Goal: Transaction & Acquisition: Book appointment/travel/reservation

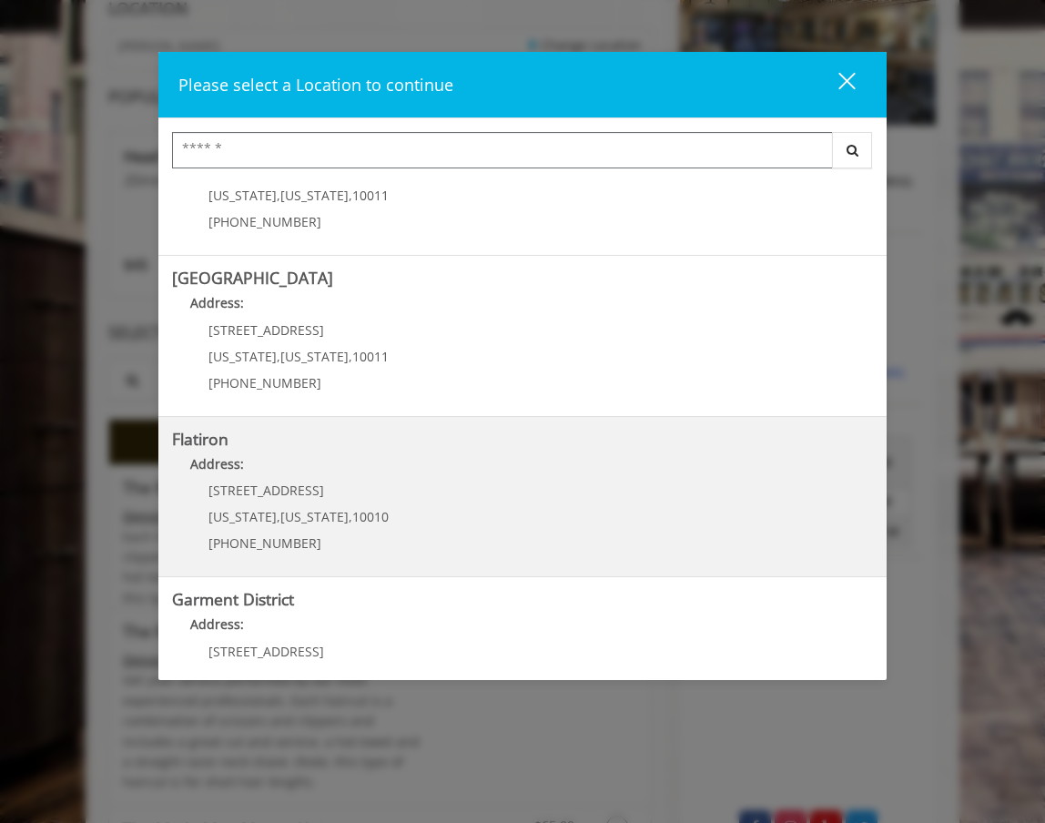
scroll to position [126, 0]
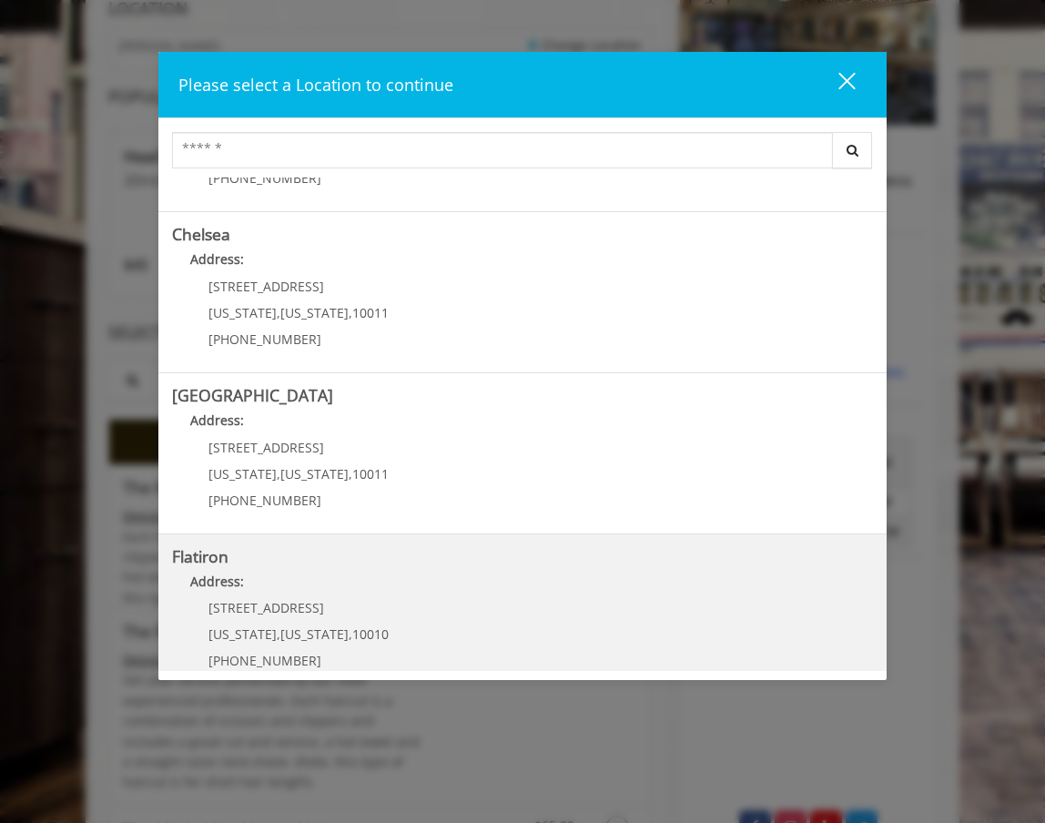
click at [473, 549] on h5 "Flatiron" at bounding box center [522, 556] width 701 height 17
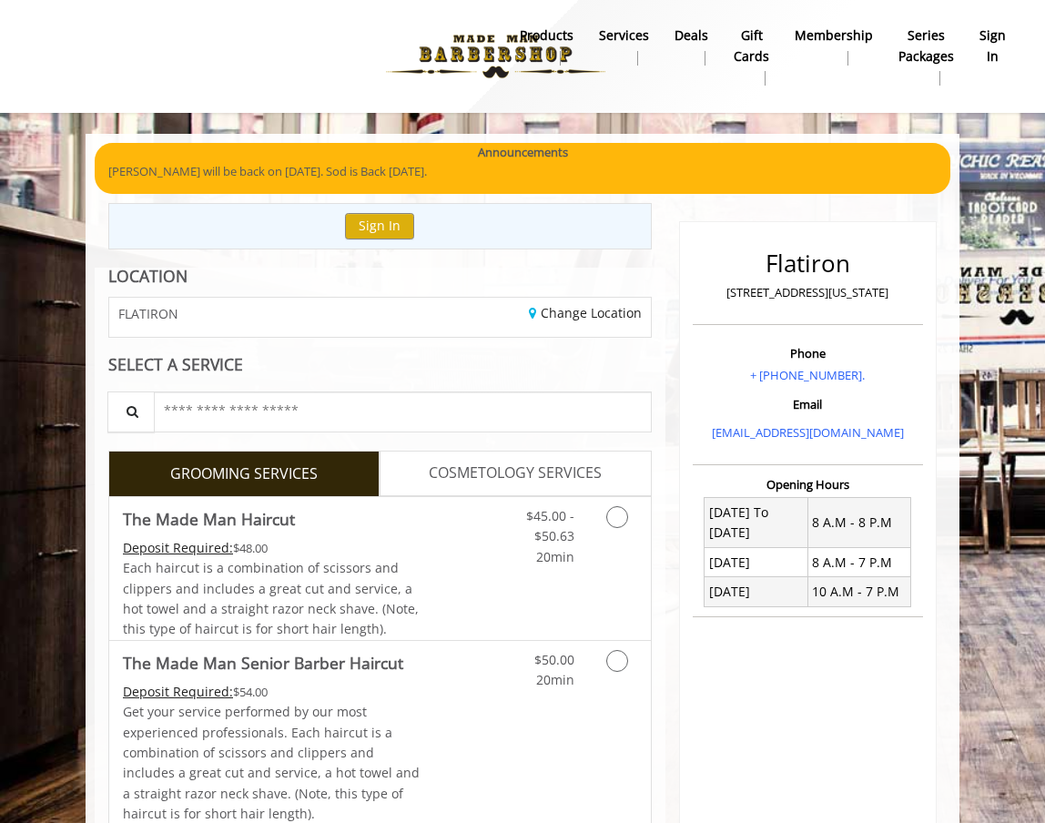
scroll to position [268, 0]
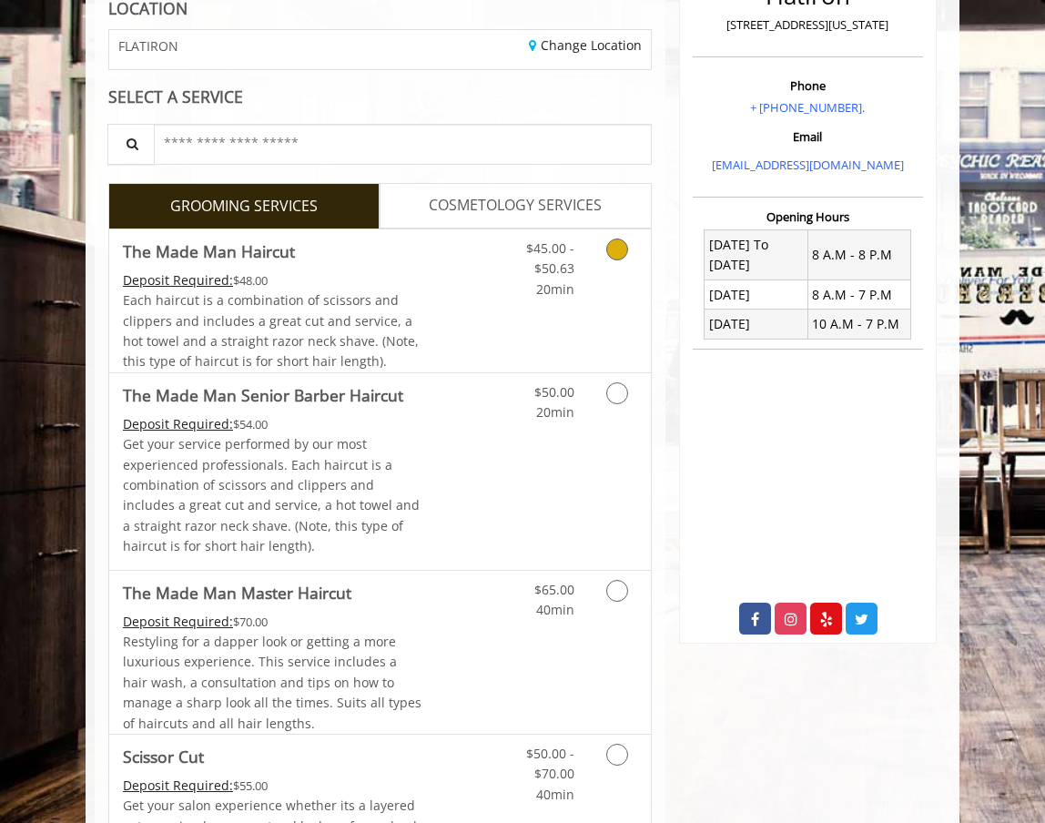
click at [611, 252] on icon "Grooming services" at bounding box center [617, 250] width 22 height 22
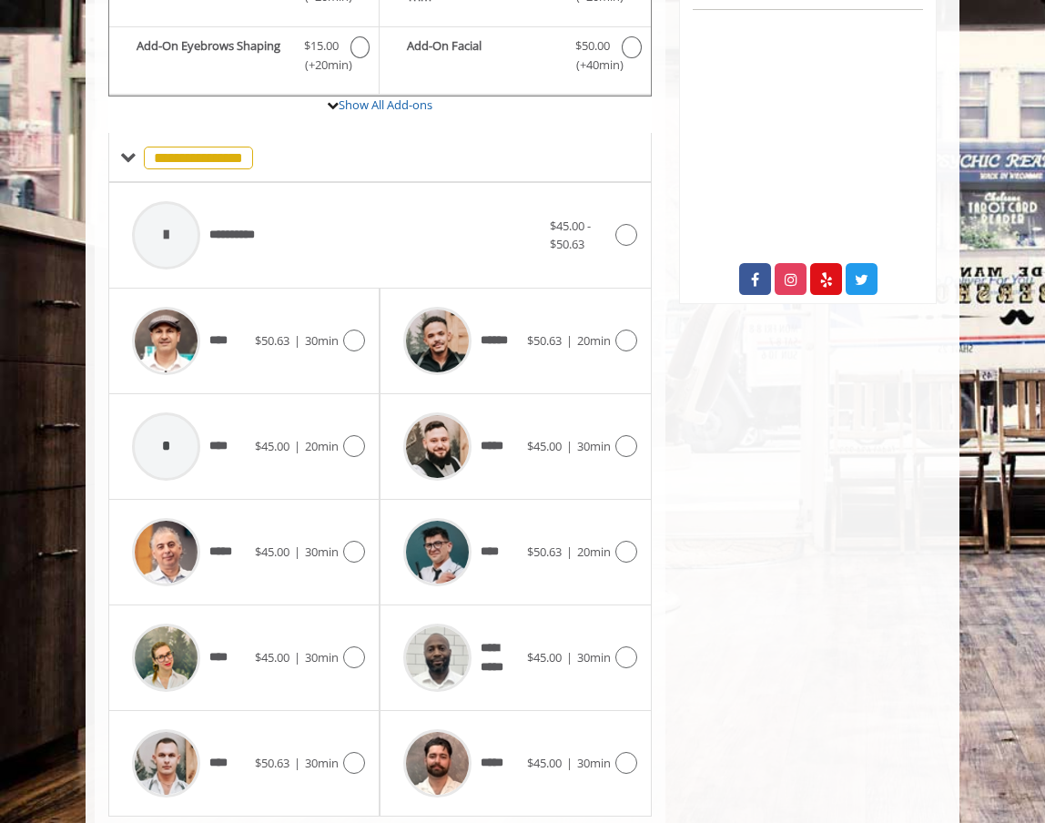
scroll to position [656, 0]
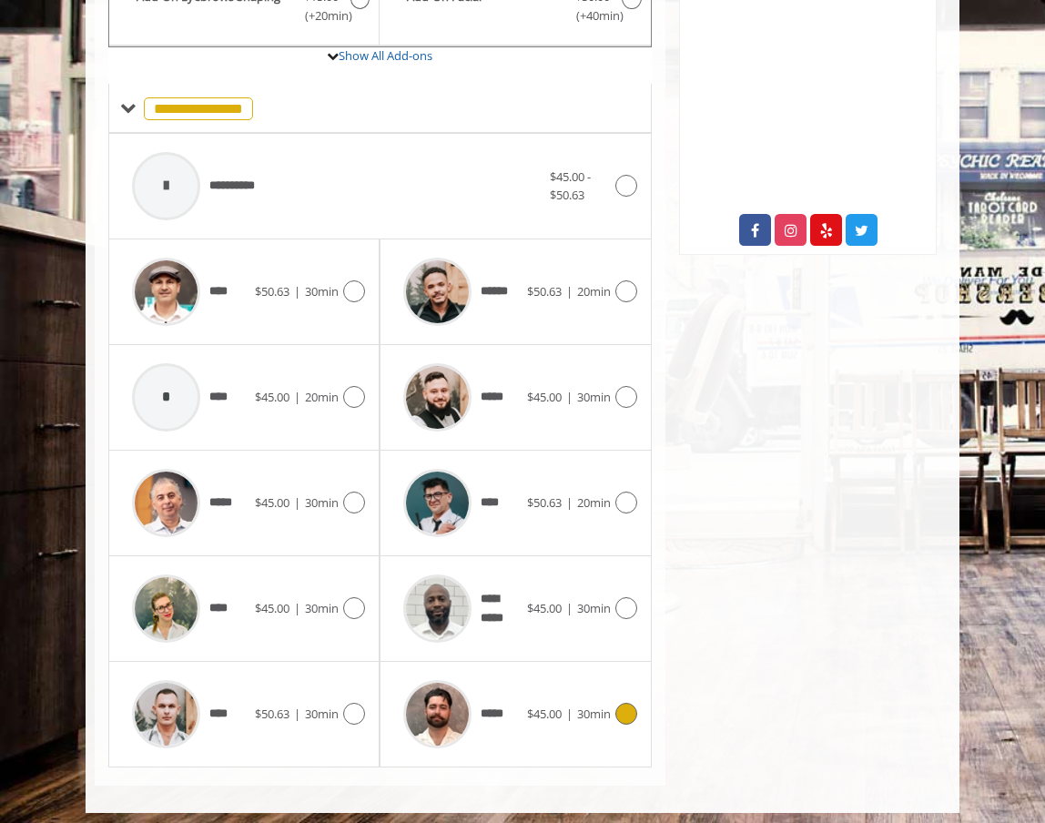
click at [631, 710] on icon at bounding box center [626, 714] width 22 height 22
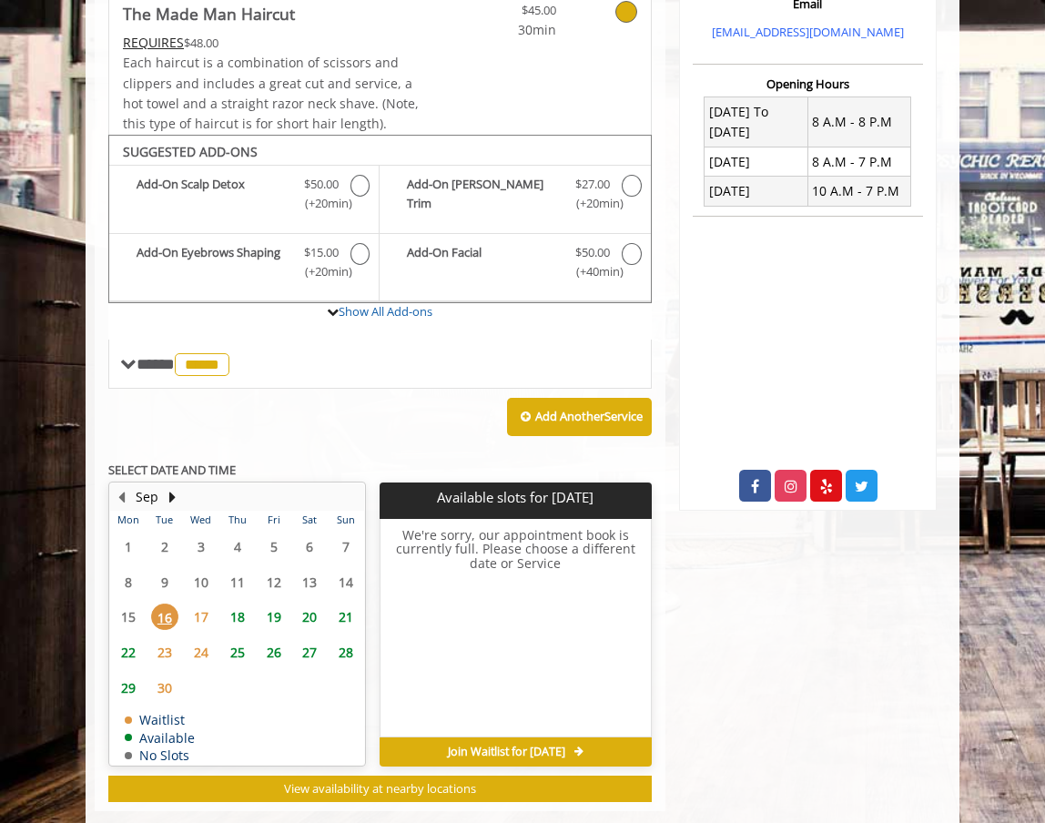
scroll to position [424, 0]
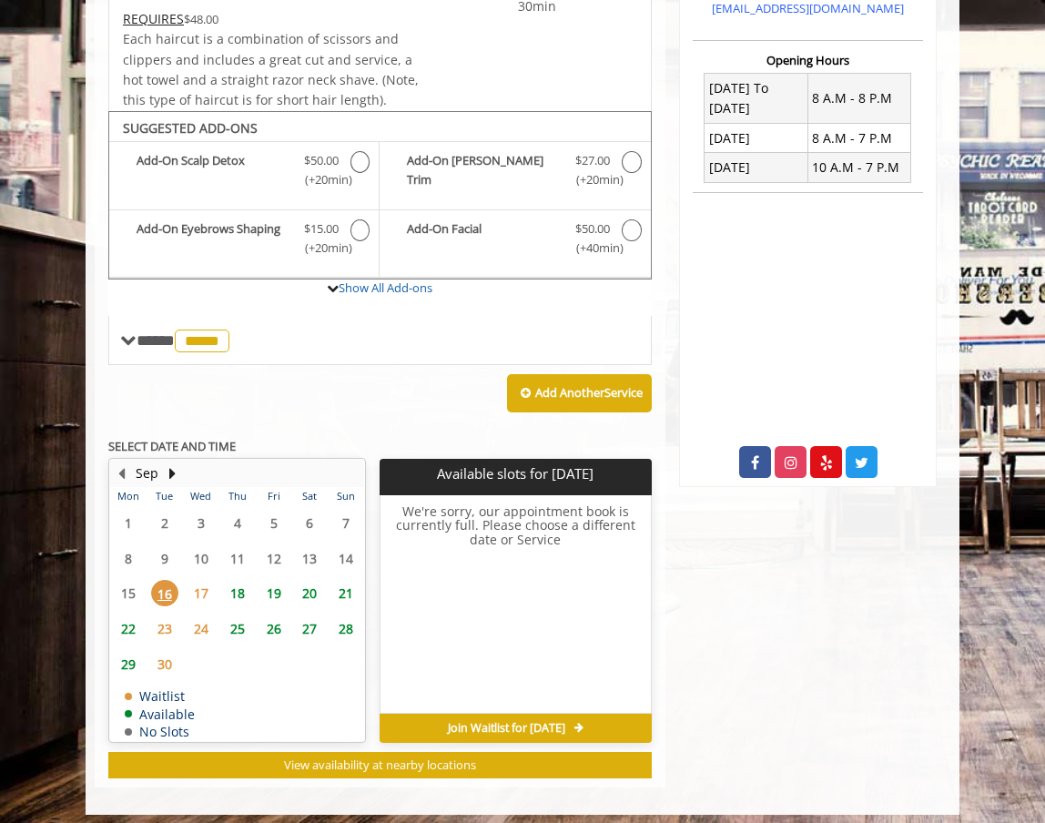
click at [199, 582] on span "17" at bounding box center [201, 593] width 27 height 26
click at [242, 584] on span "18" at bounding box center [237, 593] width 27 height 26
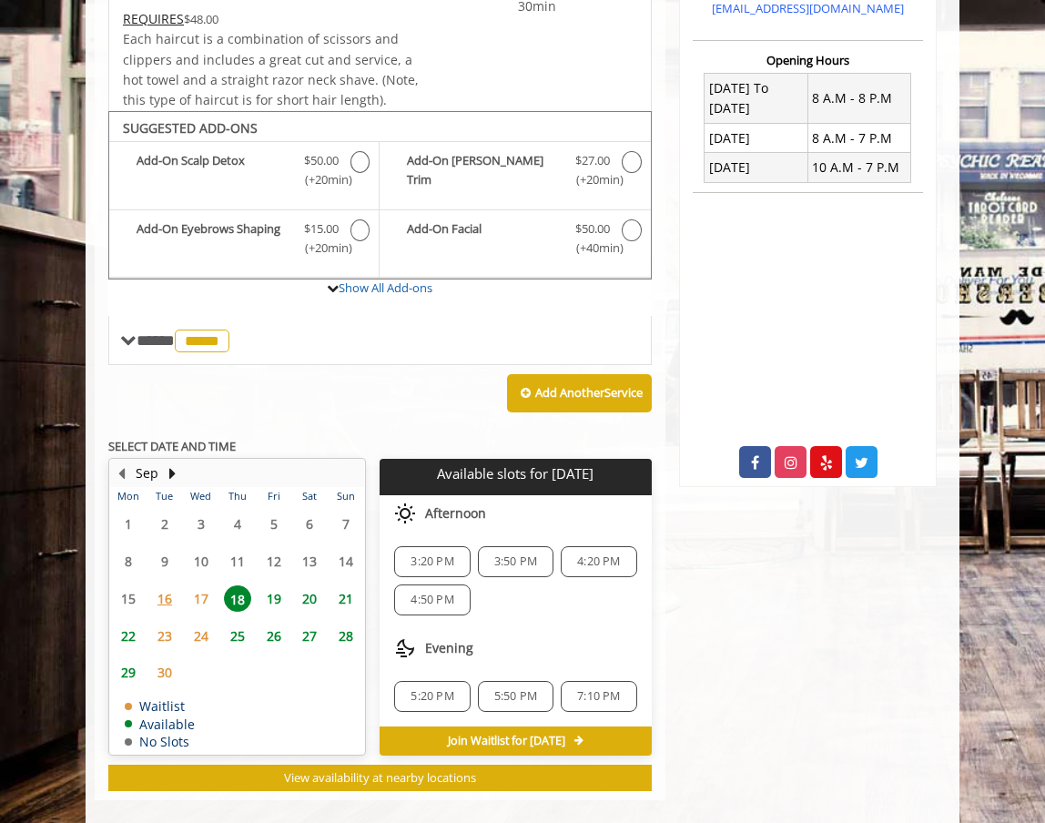
scroll to position [437, 0]
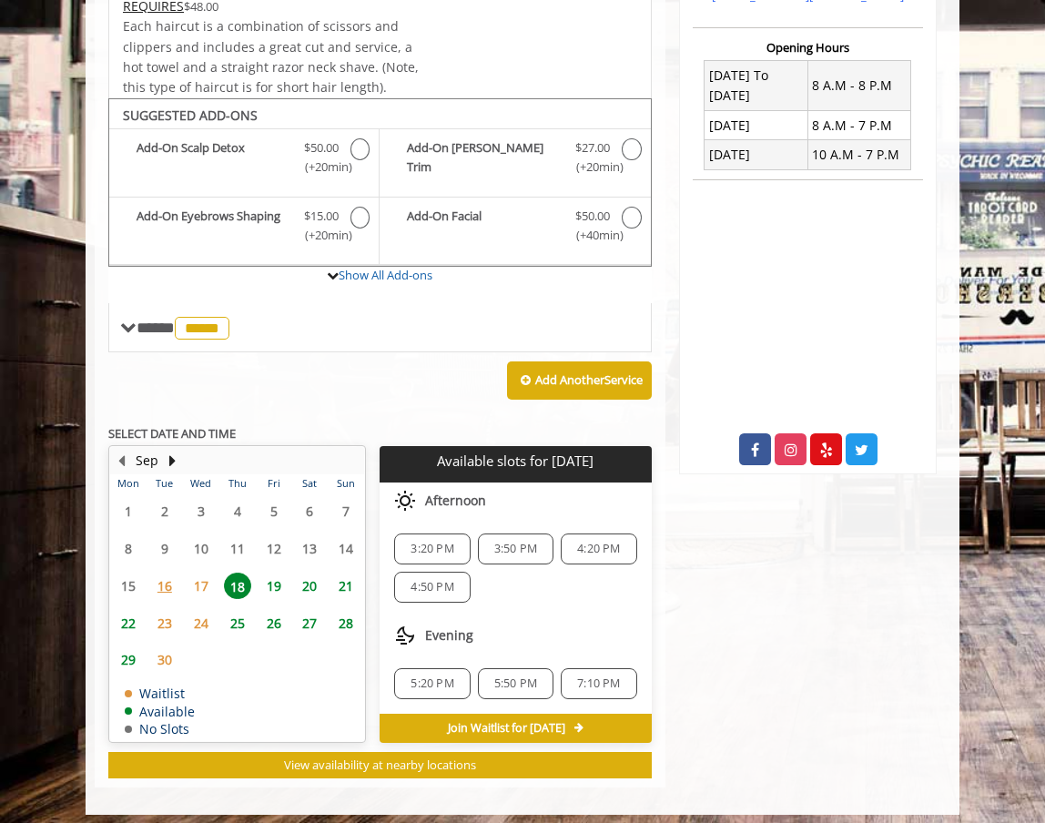
click at [442, 676] on span "5:20 PM" at bounding box center [432, 683] width 43 height 15
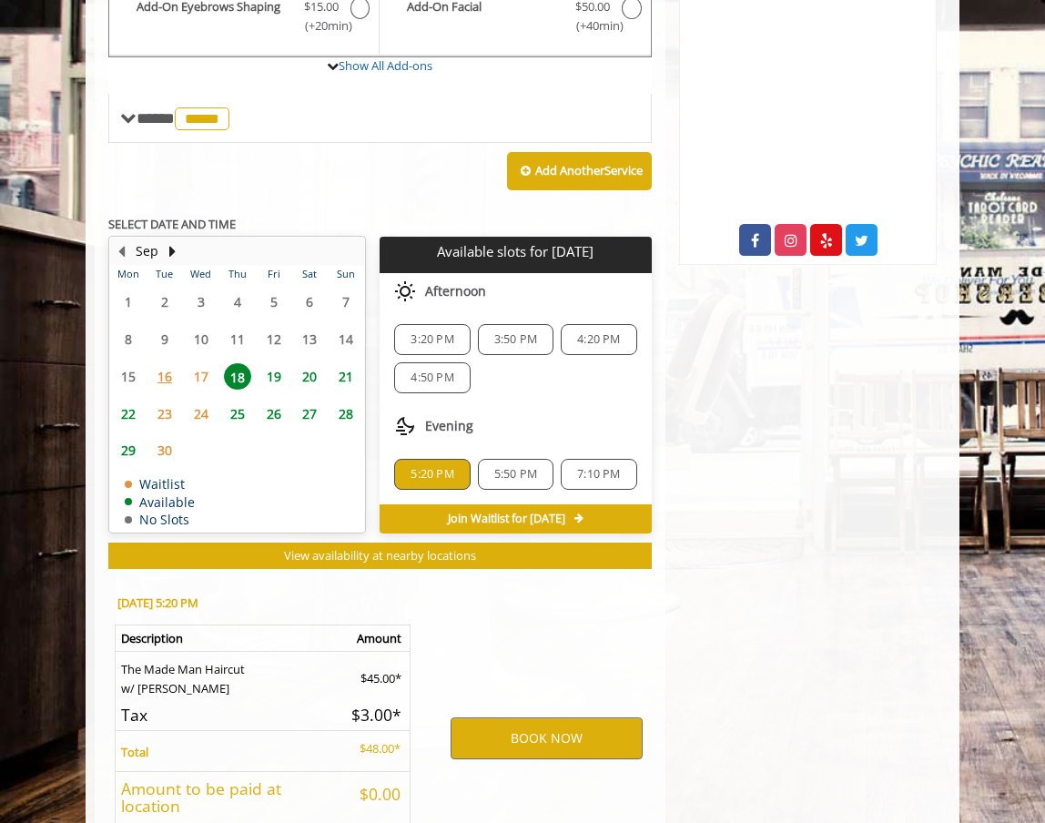
scroll to position [771, 0]
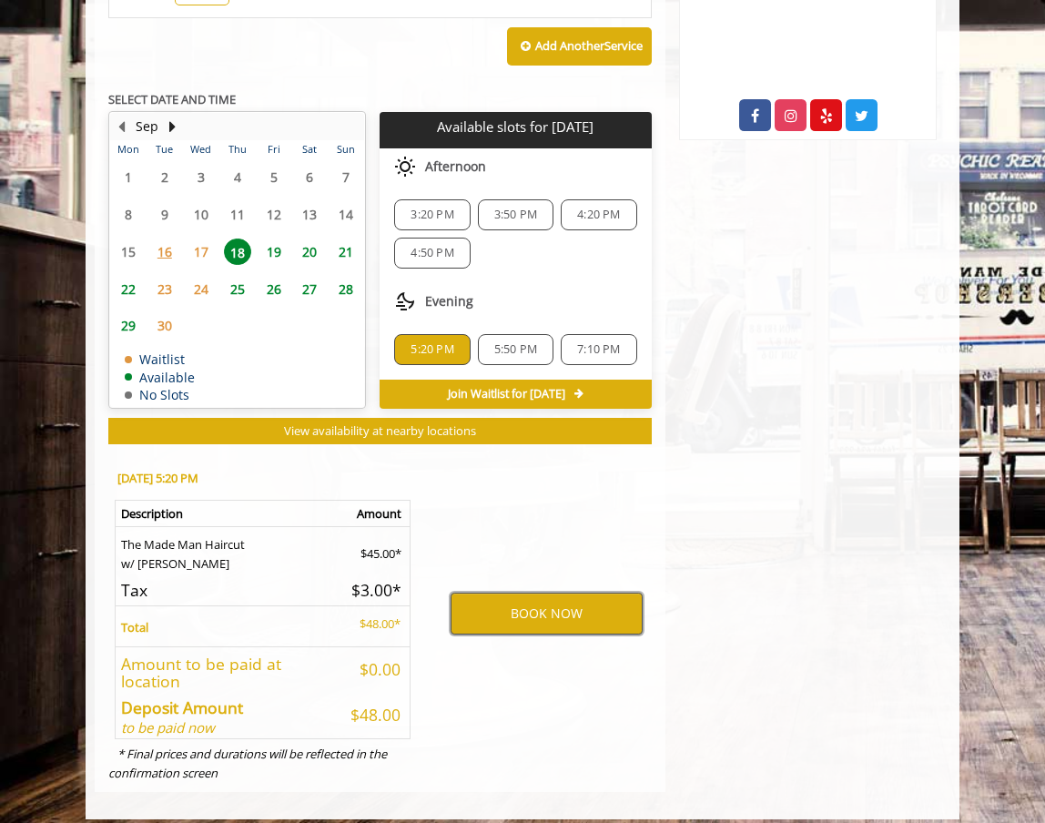
click at [550, 606] on button "BOOK NOW" at bounding box center [547, 614] width 192 height 42
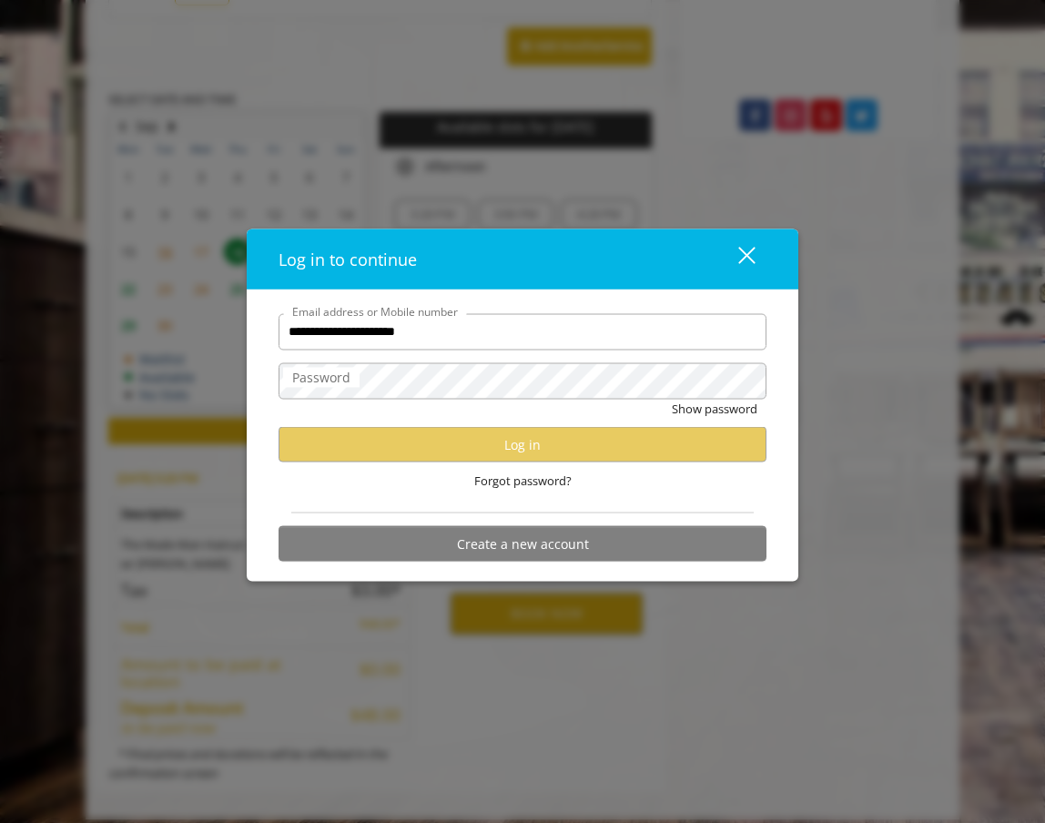
type input "**********"
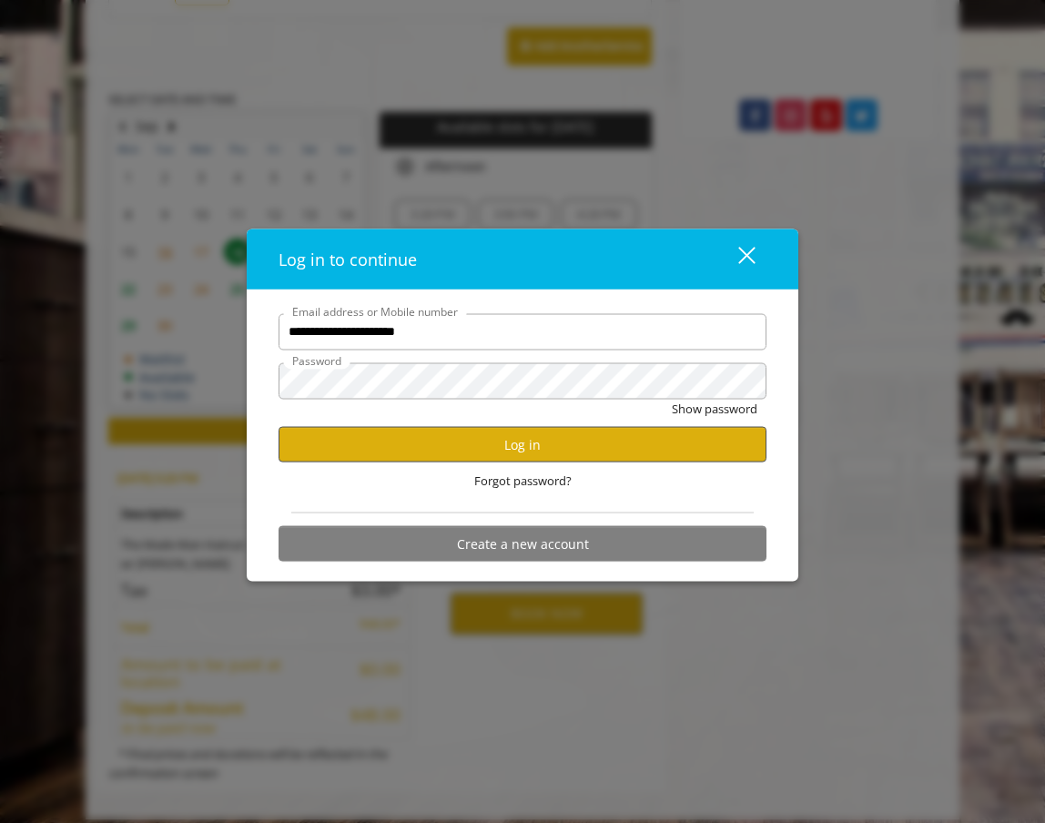
click at [493, 449] on button "Log in" at bounding box center [523, 445] width 488 height 36
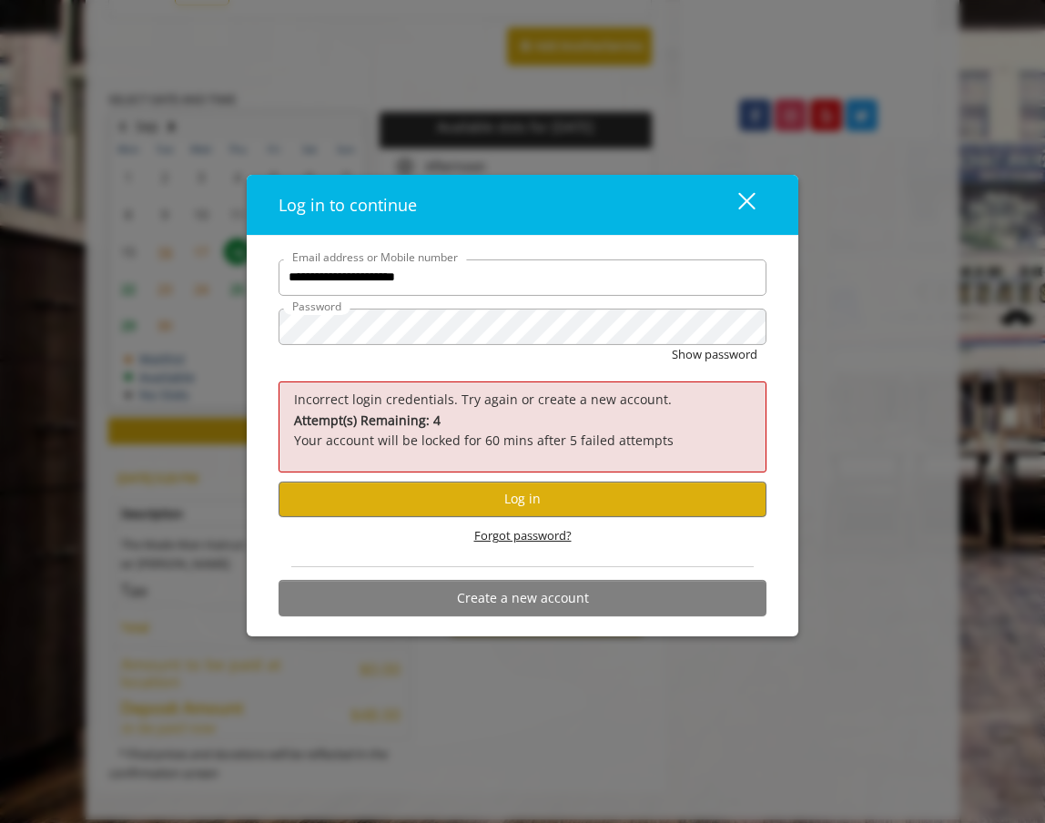
click at [503, 537] on span "Forgot password?" at bounding box center [522, 535] width 97 height 19
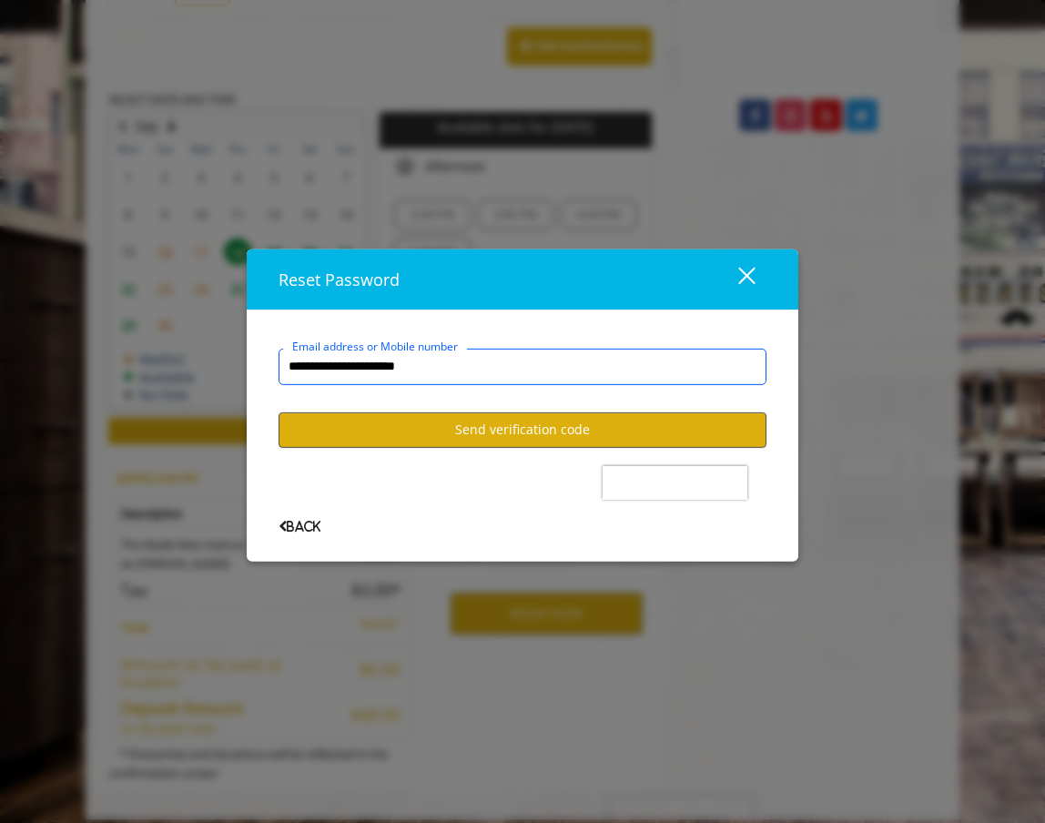
type input "**********"
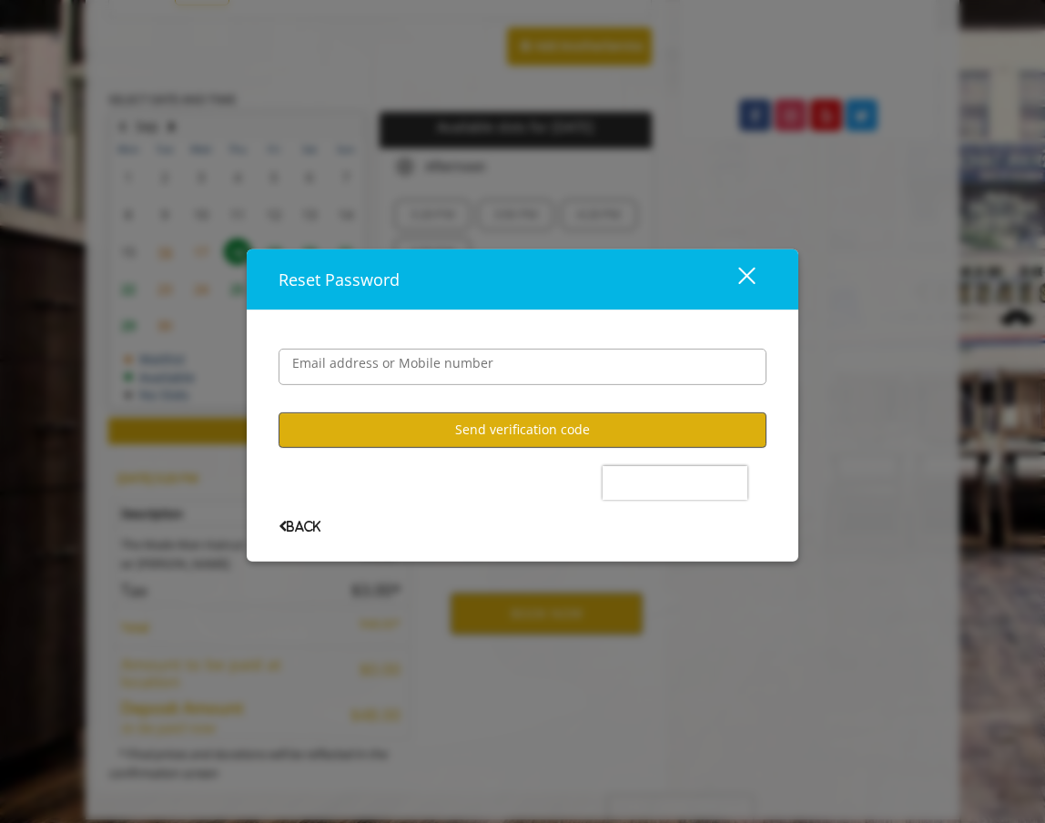
click at [472, 422] on button "Send verification code" at bounding box center [523, 429] width 488 height 36
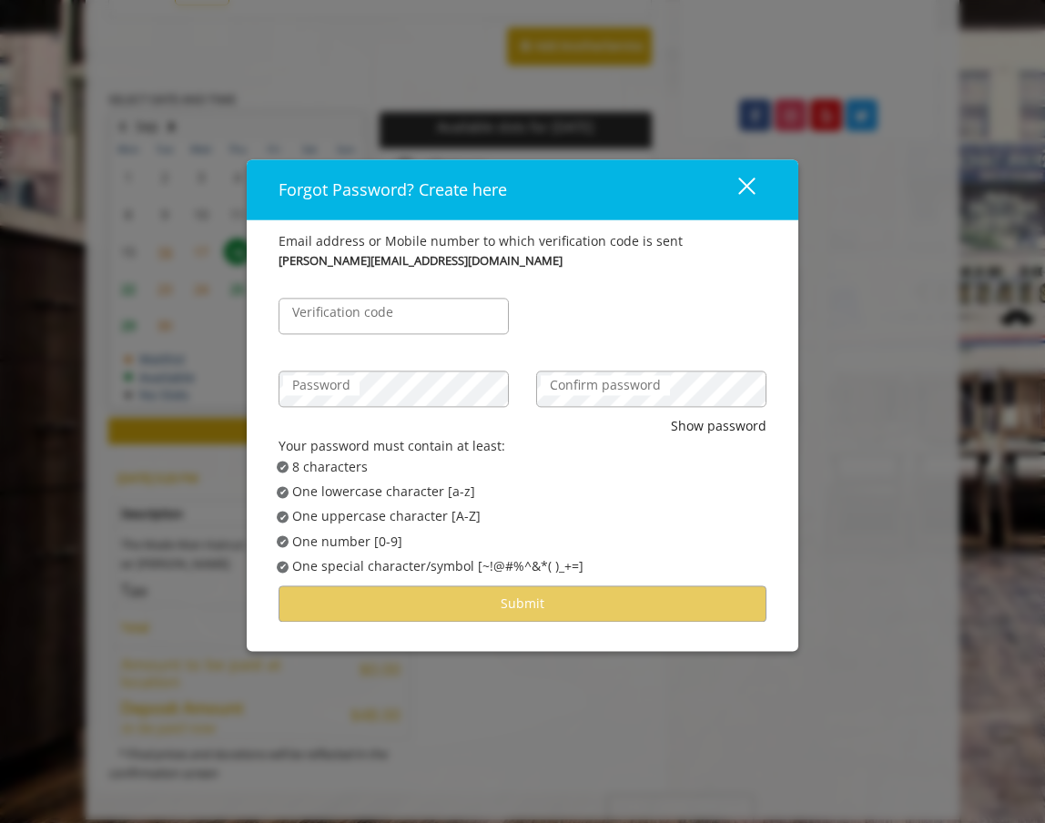
click at [347, 295] on div "Verification code" at bounding box center [394, 306] width 258 height 73
click at [352, 311] on label "Verification code" at bounding box center [342, 312] width 119 height 20
click at [352, 311] on input "Verification code" at bounding box center [394, 316] width 230 height 36
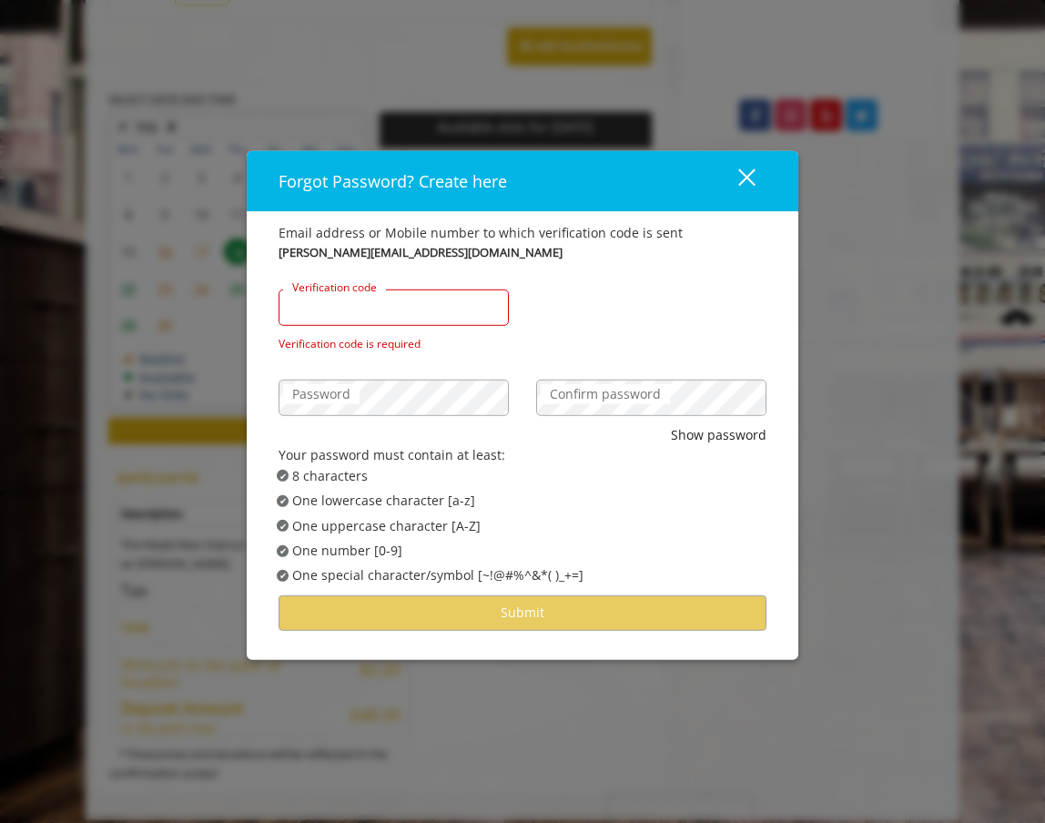
paste input "******"
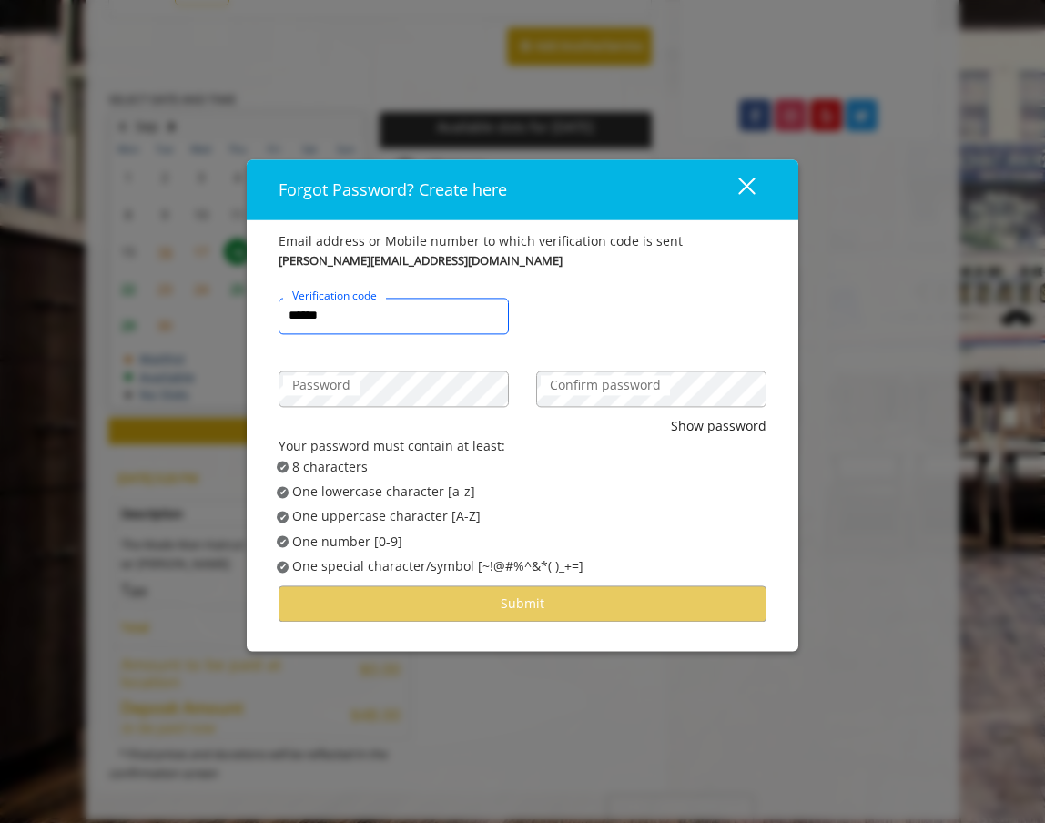
type input "******"
click at [383, 365] on div "Password" at bounding box center [394, 379] width 258 height 73
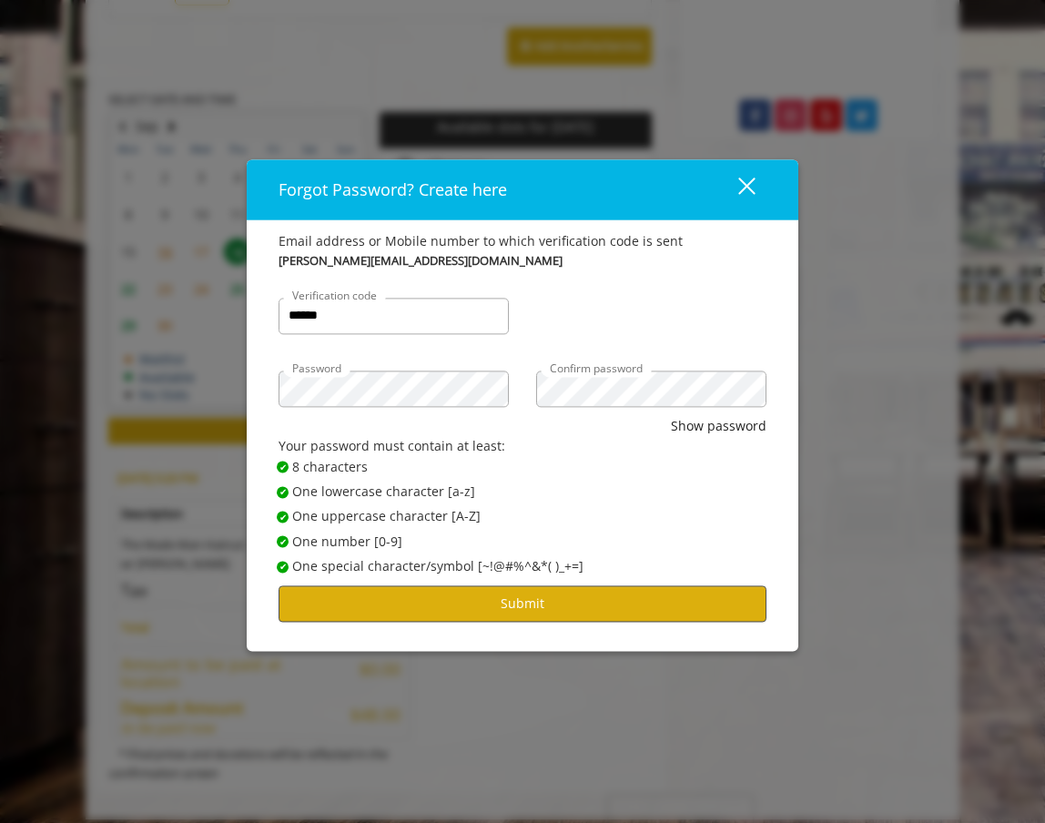
click at [532, 601] on button "Submit" at bounding box center [523, 604] width 488 height 36
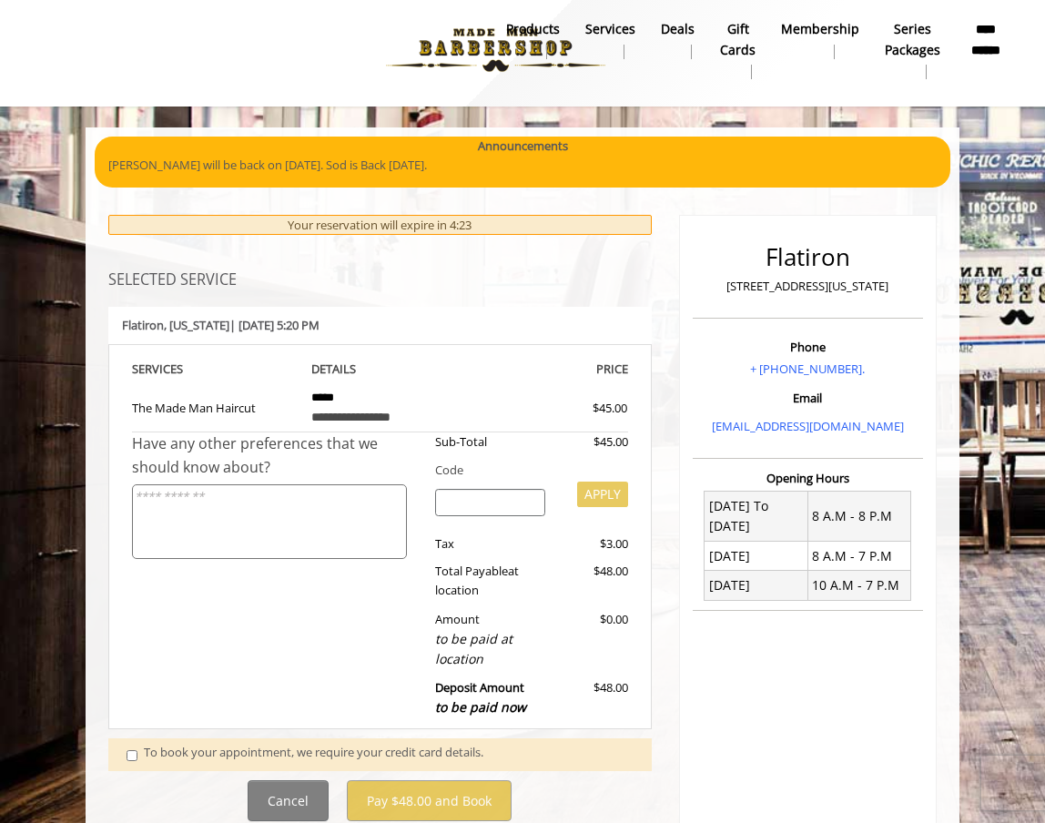
scroll to position [125, 0]
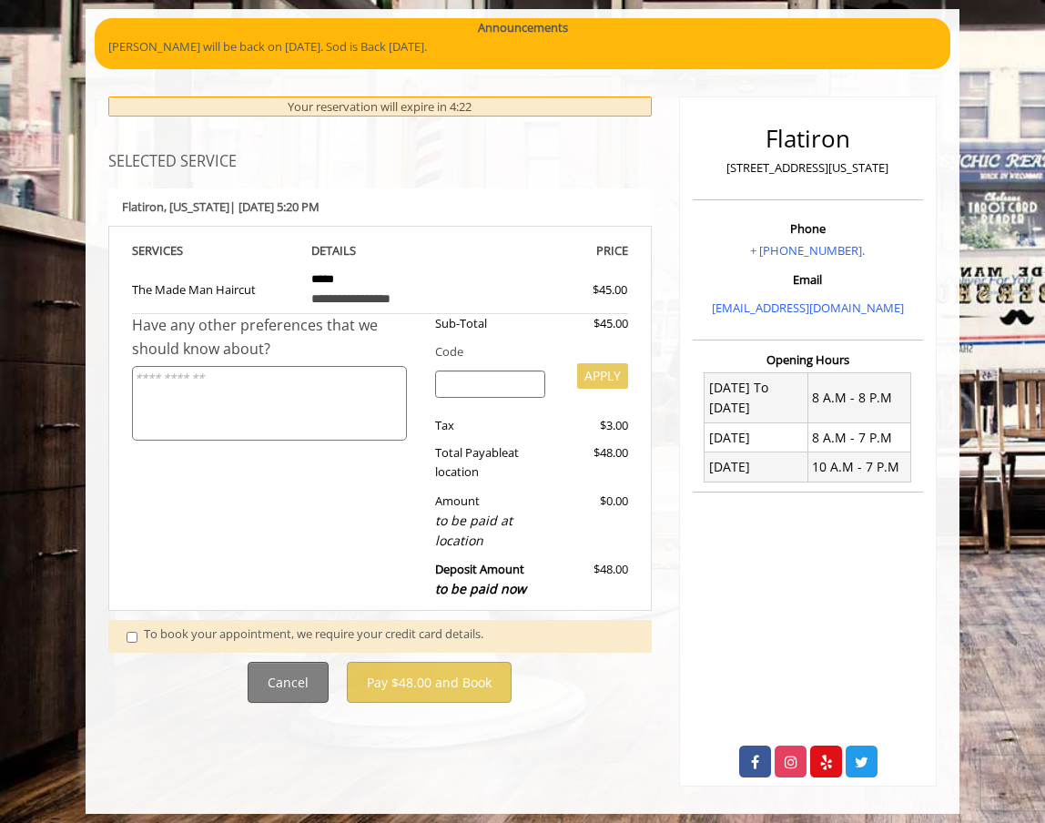
click at [284, 677] on button "Cancel" at bounding box center [288, 682] width 81 height 41
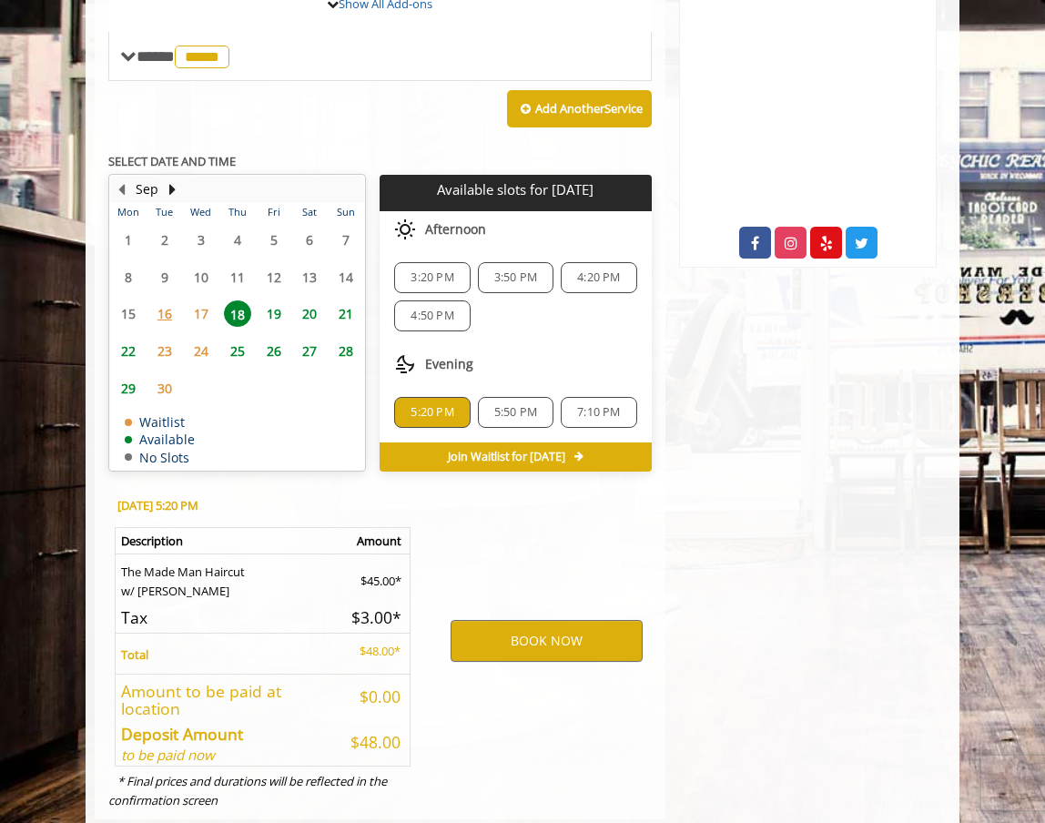
scroll to position [0, 0]
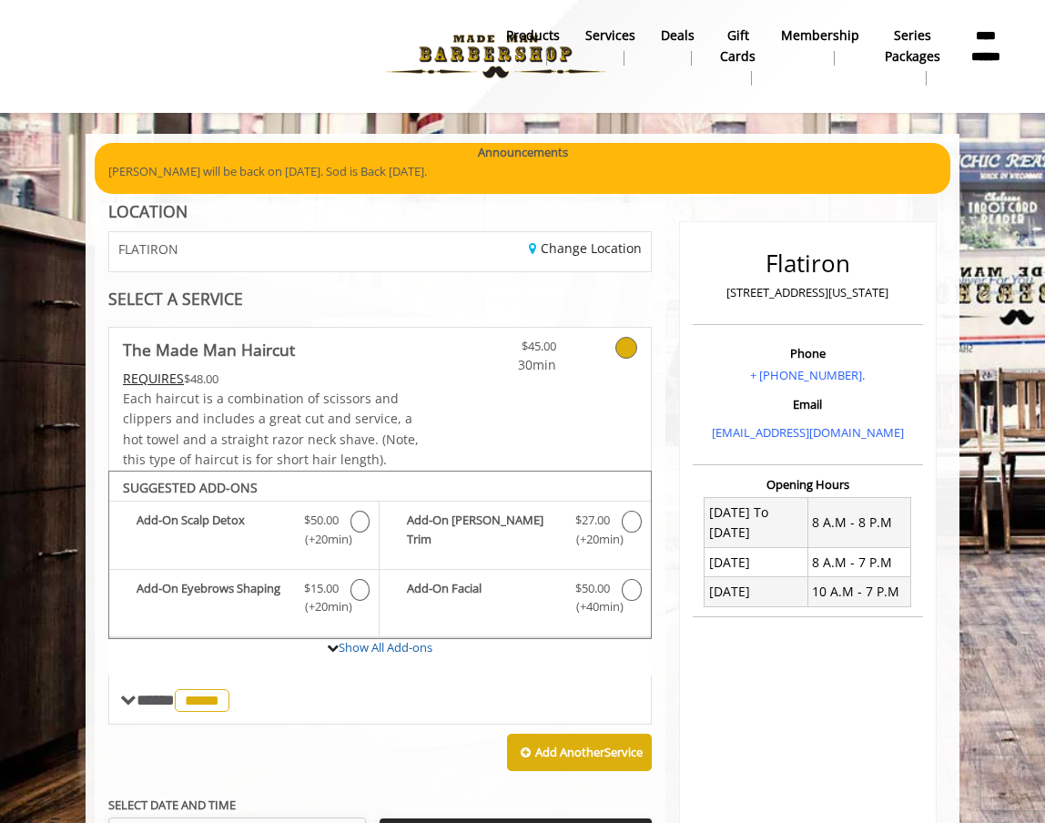
click at [973, 34] on b "**********" at bounding box center [986, 45] width 40 height 40
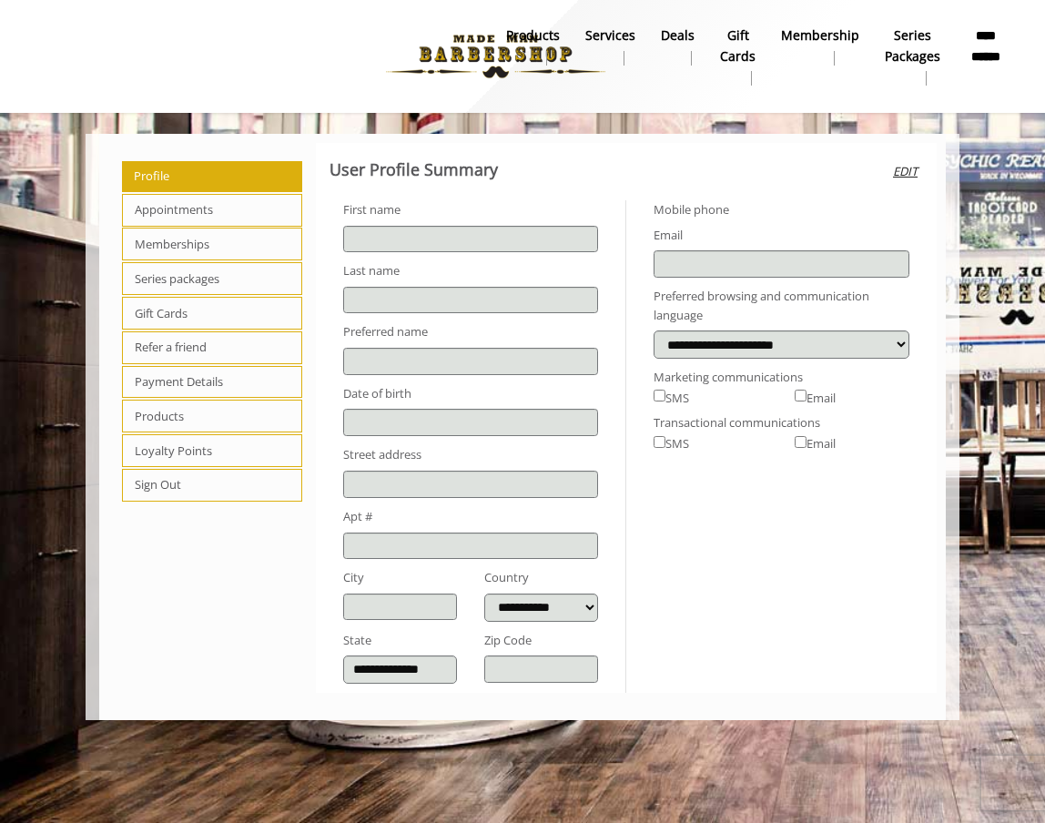
type input "*****"
select select "***"
type input "**********"
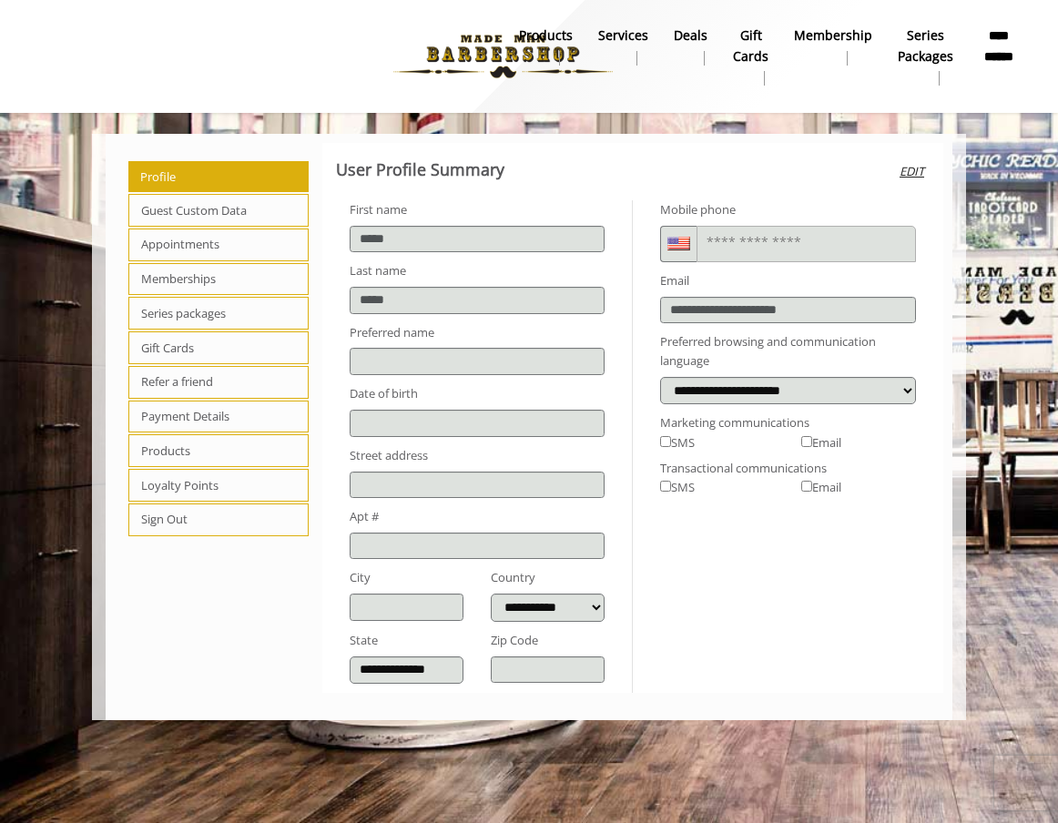
click at [229, 237] on span "Appointments" at bounding box center [218, 245] width 180 height 33
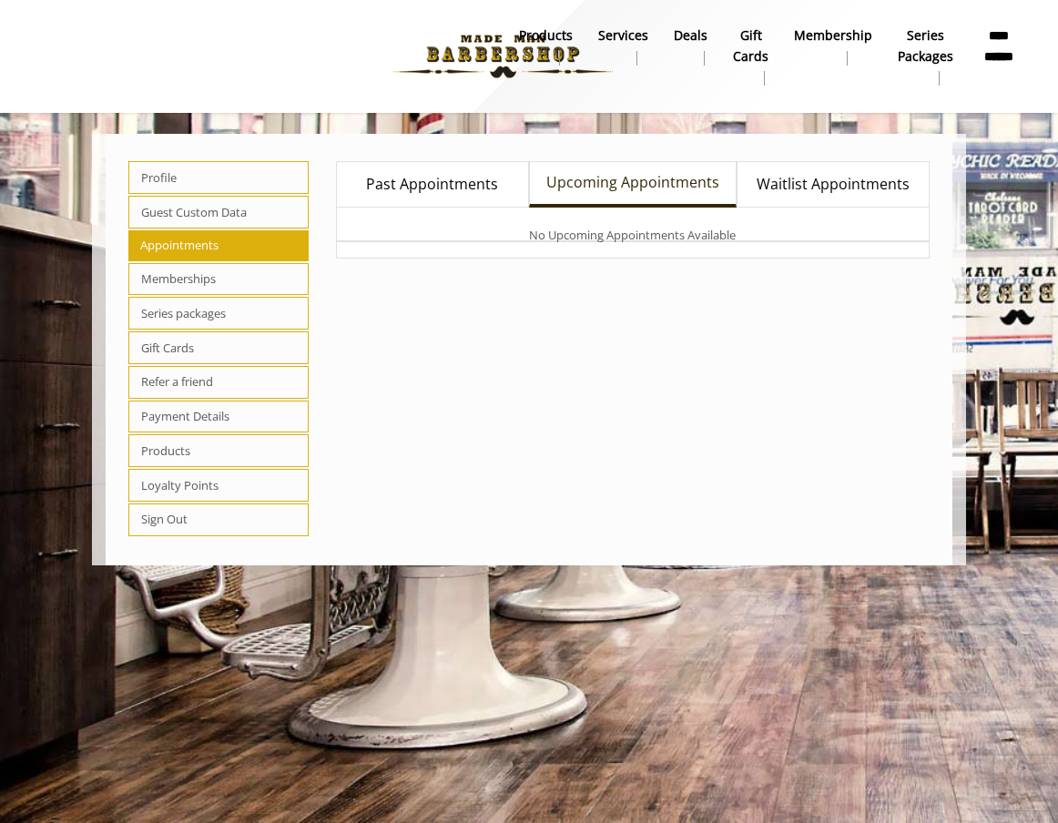
click at [512, 189] on link "Past Appointments" at bounding box center [433, 184] width 194 height 46
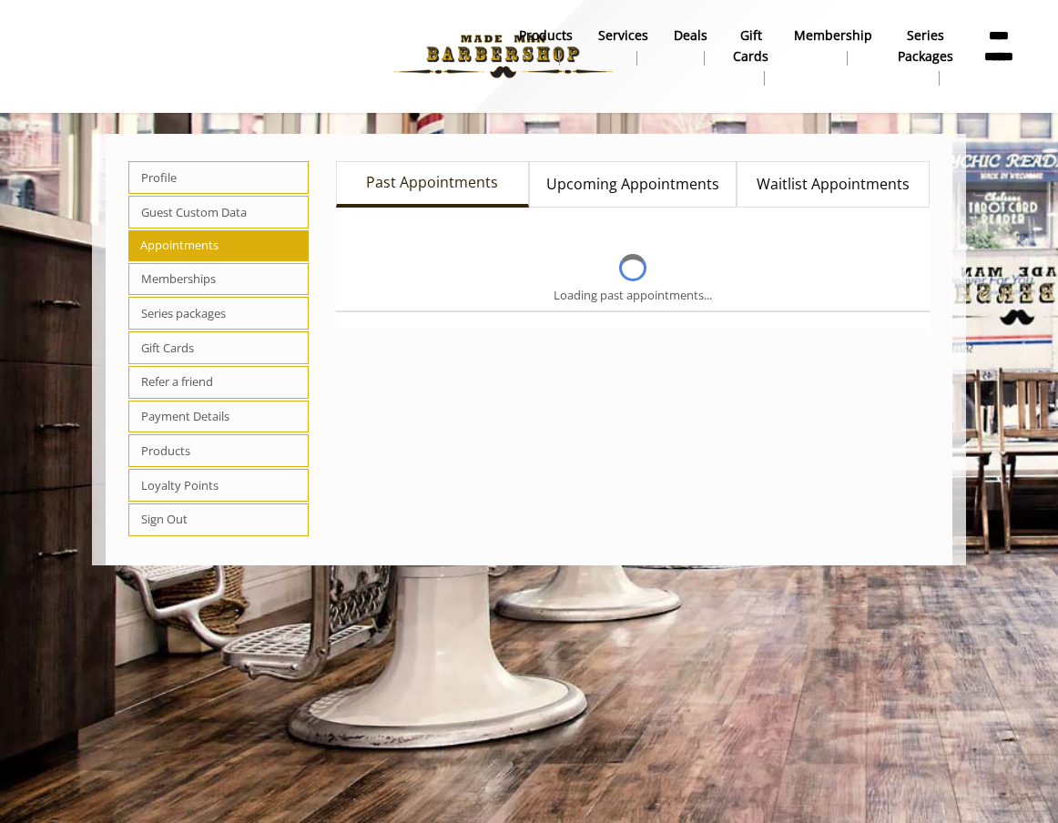
click at [774, 188] on span "Waitlist Appointments" at bounding box center [833, 185] width 153 height 24
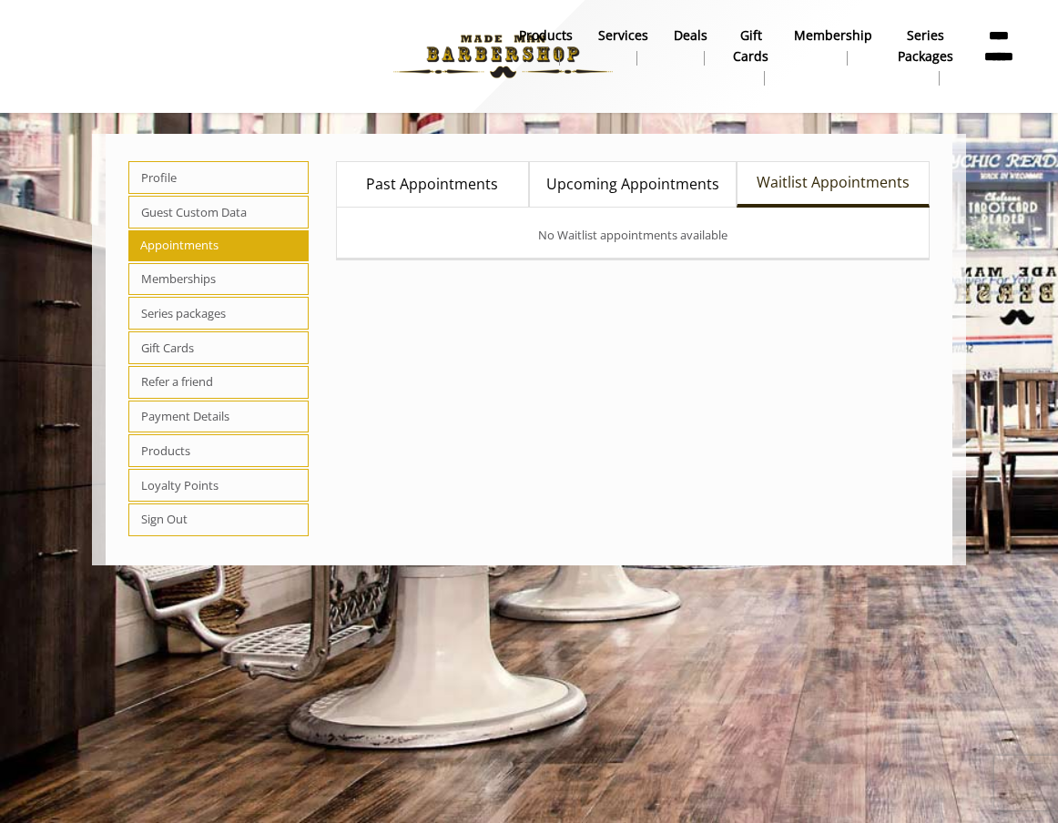
click at [647, 188] on span "Upcoming Appointments" at bounding box center [632, 185] width 173 height 24
click at [467, 195] on span "Past Appointments" at bounding box center [432, 185] width 132 height 24
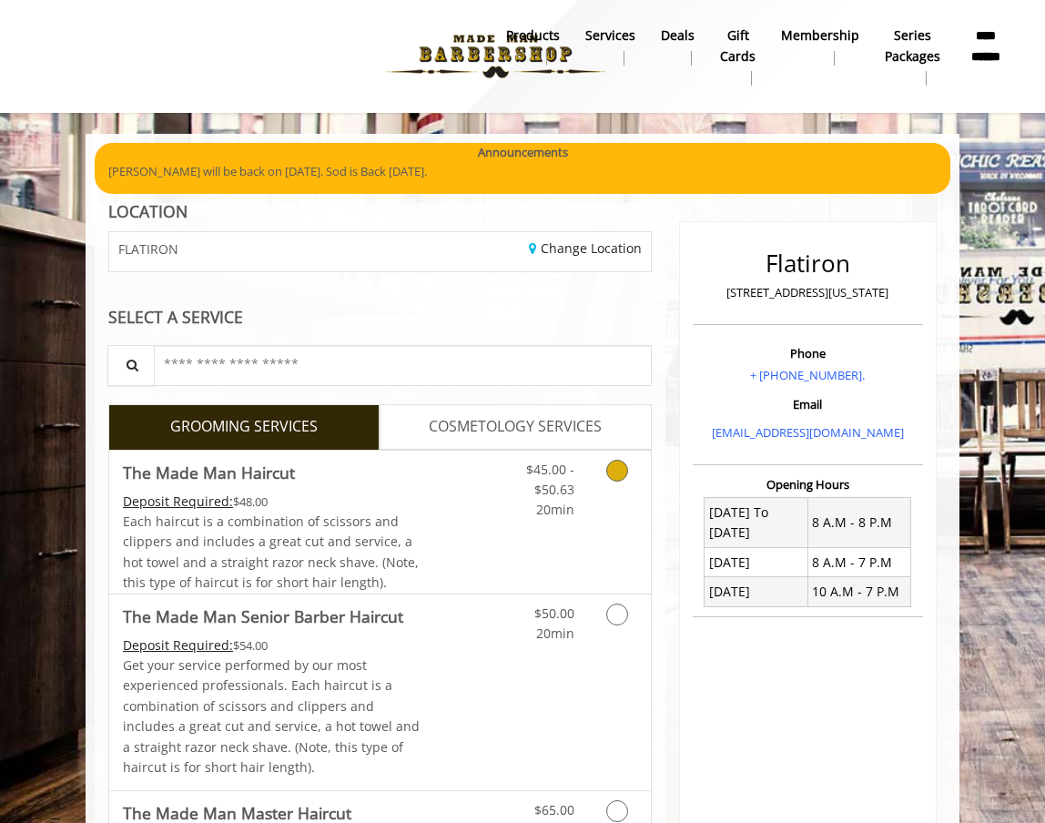
click at [635, 468] on link "Grooming services" at bounding box center [619, 486] width 35 height 70
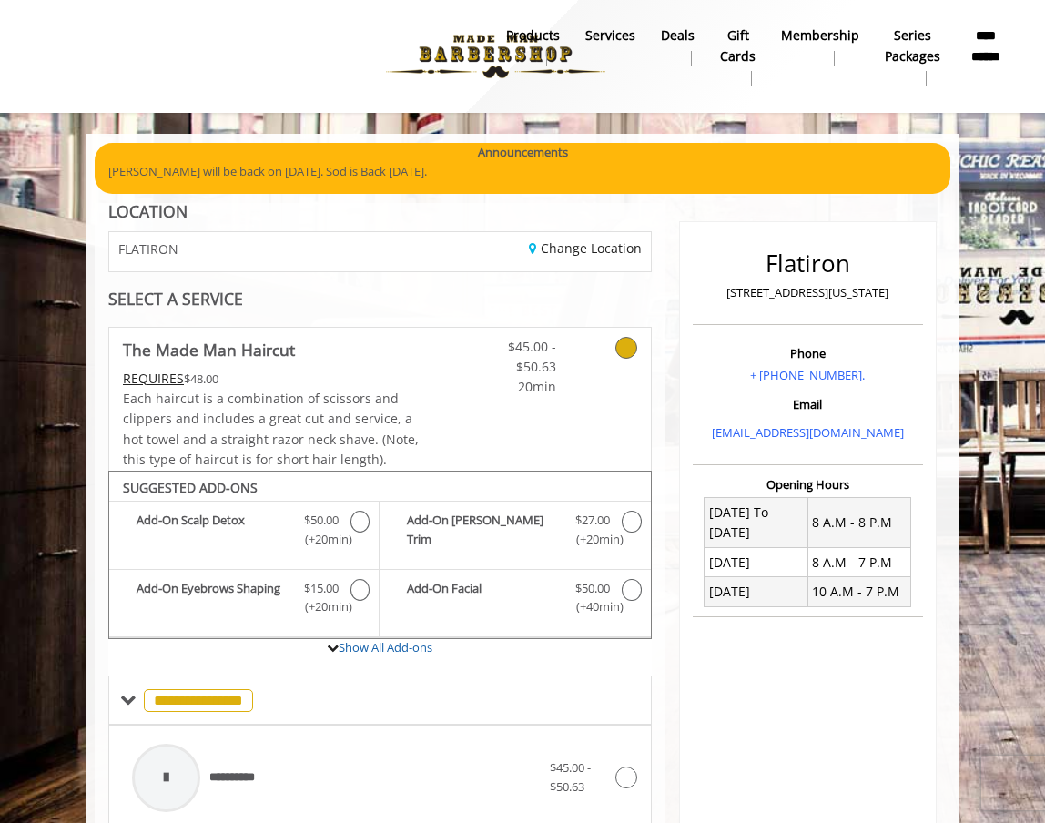
click at [279, 242] on div "FLATIRON" at bounding box center [238, 251] width 284 height 39
click at [564, 250] on link "Change Location" at bounding box center [585, 247] width 113 height 17
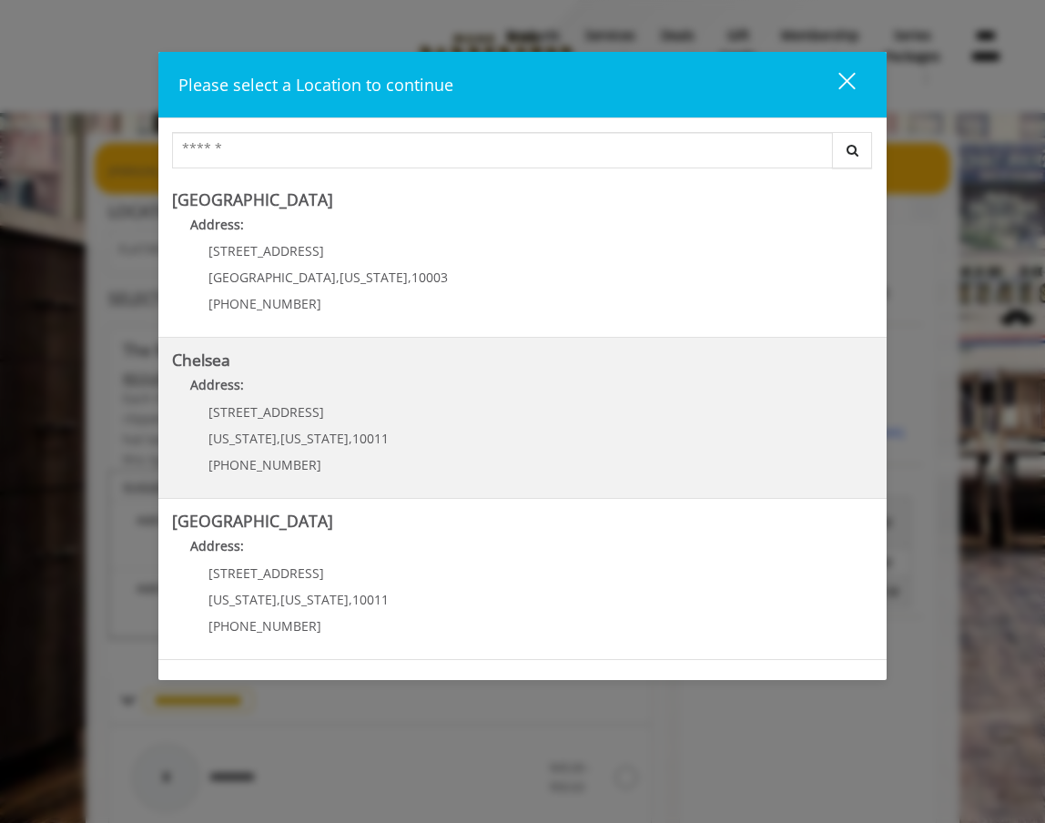
click at [503, 411] on link "Chelsea Address: 169/170 W 23rd St New York , New York , 10011 (917) 639-3902" at bounding box center [522, 417] width 701 height 133
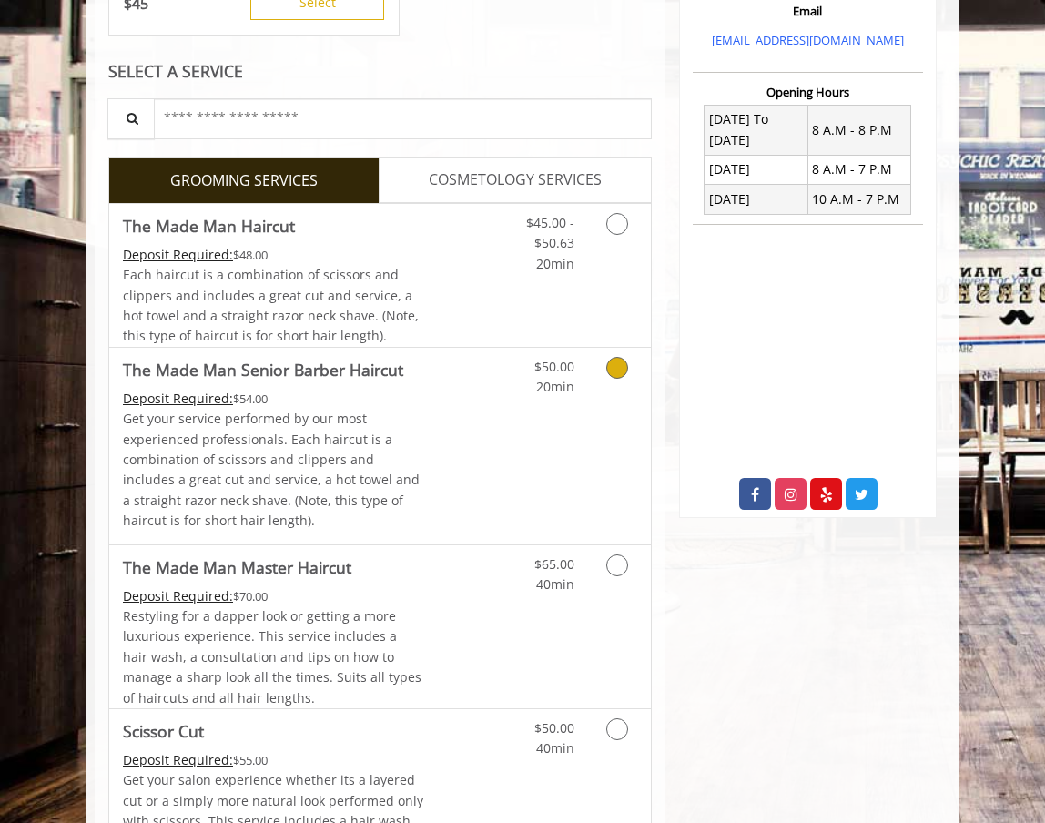
scroll to position [602, 0]
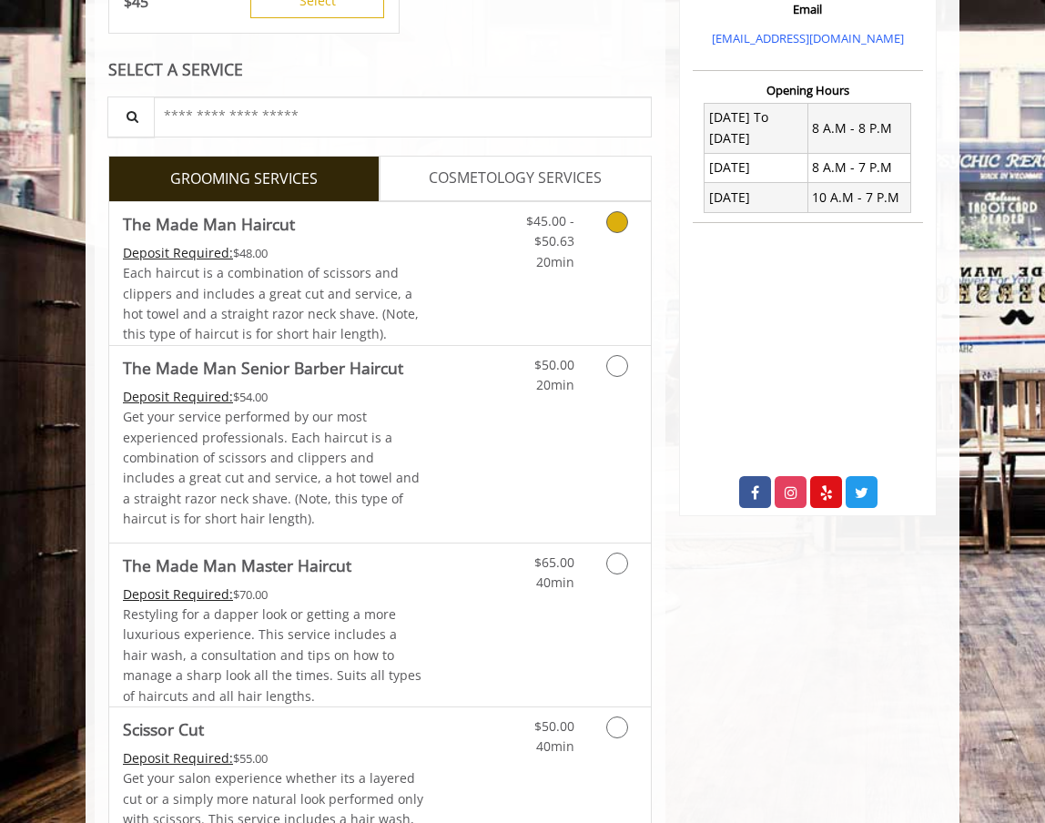
click at [613, 229] on link "Grooming services" at bounding box center [619, 237] width 35 height 70
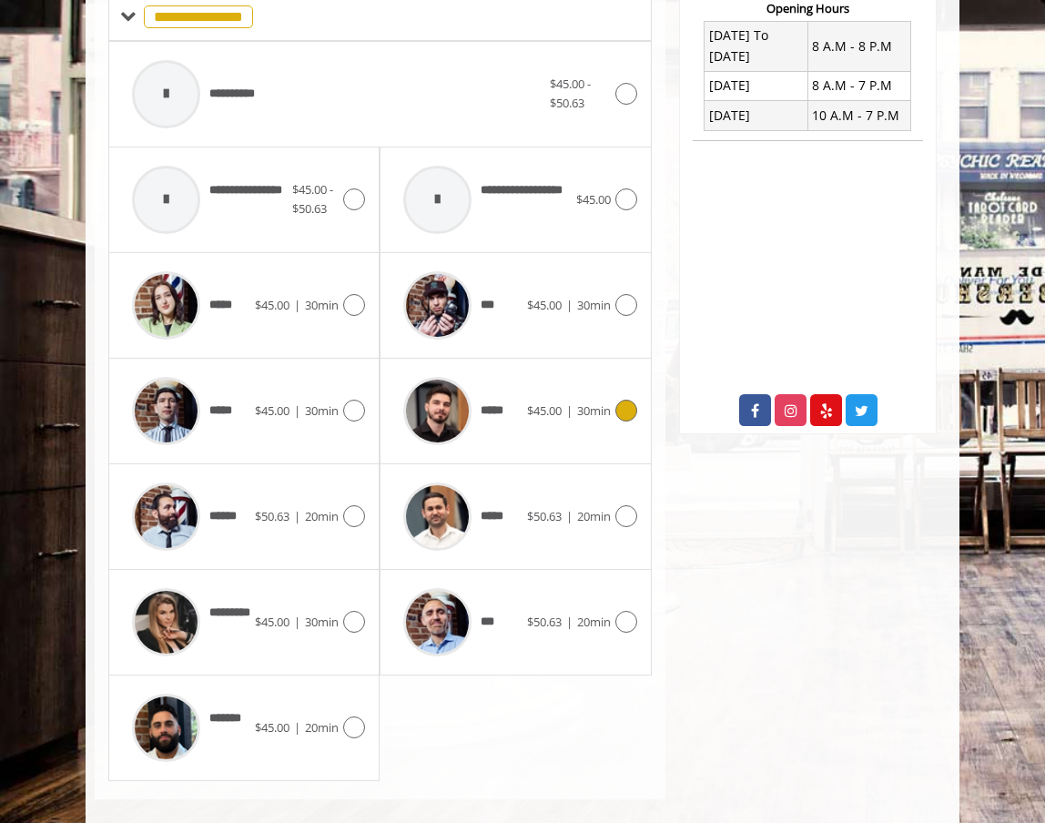
scroll to position [696, 0]
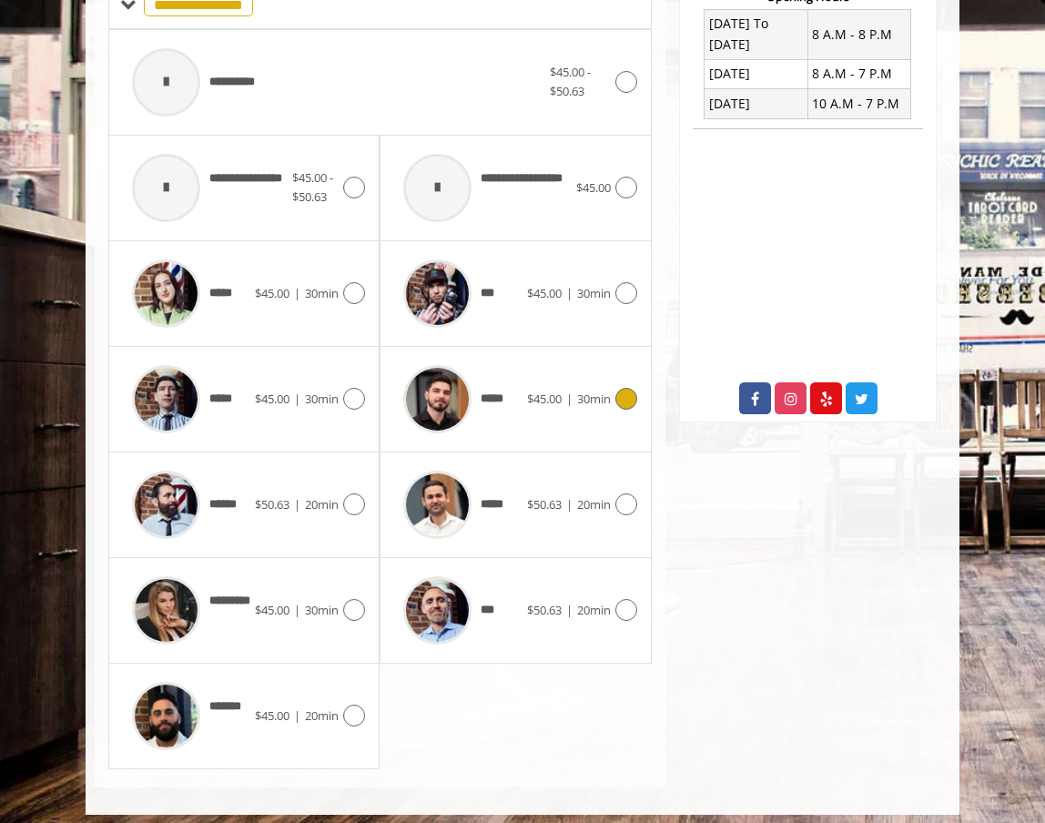
click at [625, 391] on icon at bounding box center [626, 399] width 22 height 22
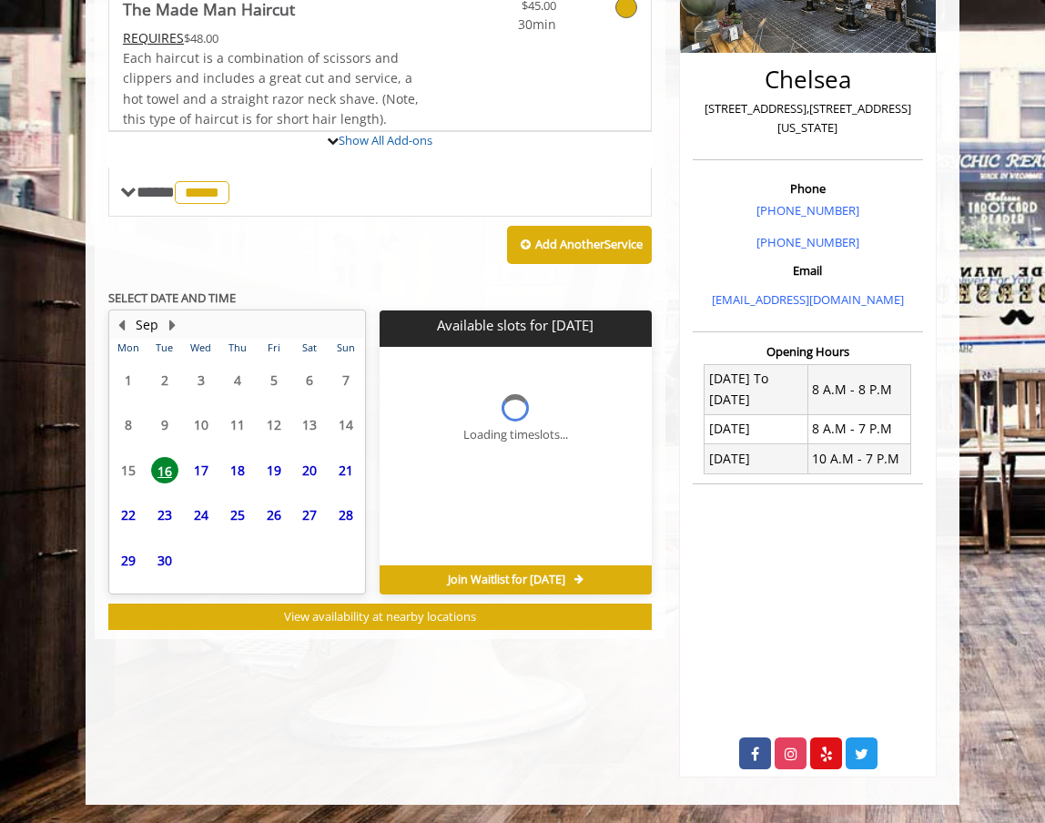
scroll to position [331, 0]
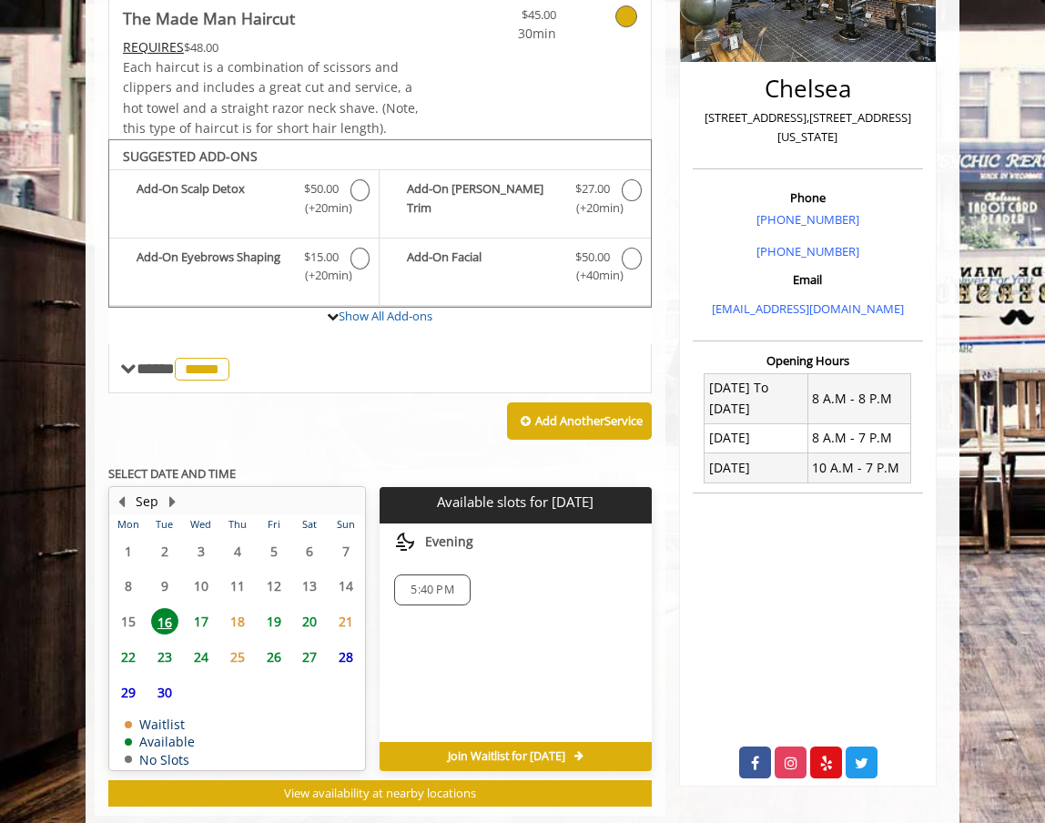
click at [195, 620] on span "17" at bounding box center [201, 621] width 27 height 26
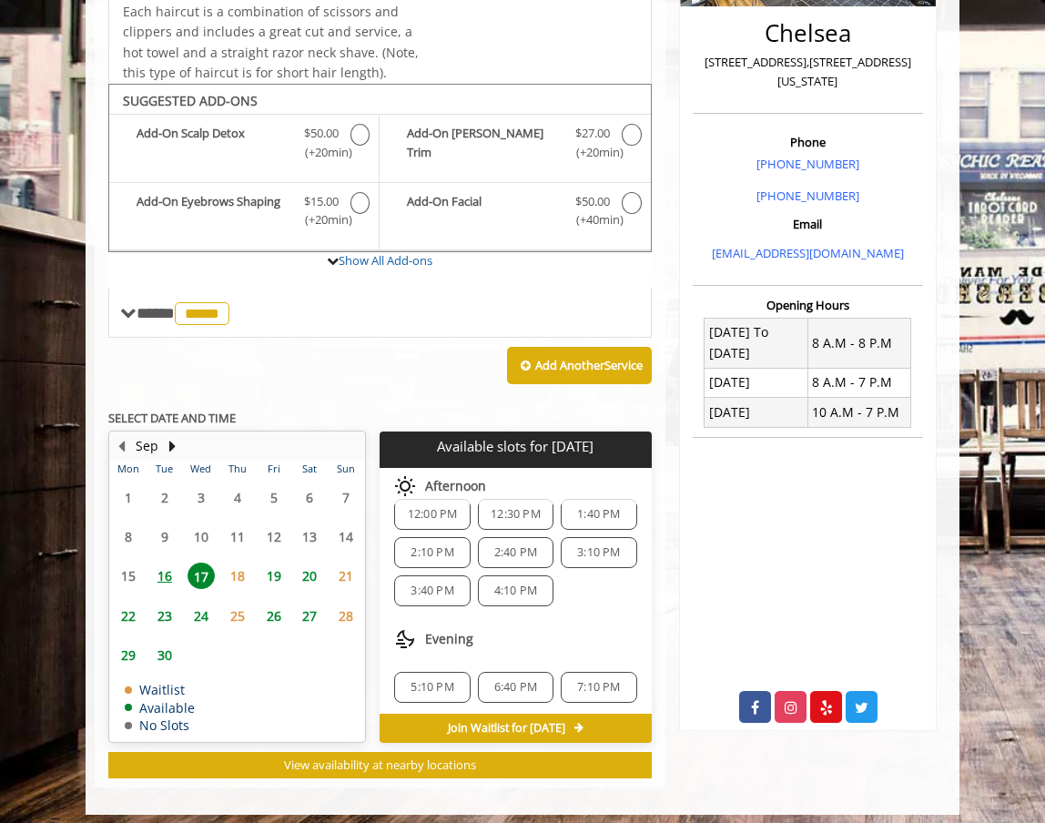
scroll to position [158, 0]
drag, startPoint x: 848, startPoint y: 90, endPoint x: 706, endPoint y: 58, distance: 144.7
click at [706, 58] on div "Chelsea 169 W 23rd Street,170 W 23rd Street, New York" at bounding box center [808, 62] width 230 height 102
click at [432, 676] on span "5:10 PM" at bounding box center [432, 683] width 43 height 15
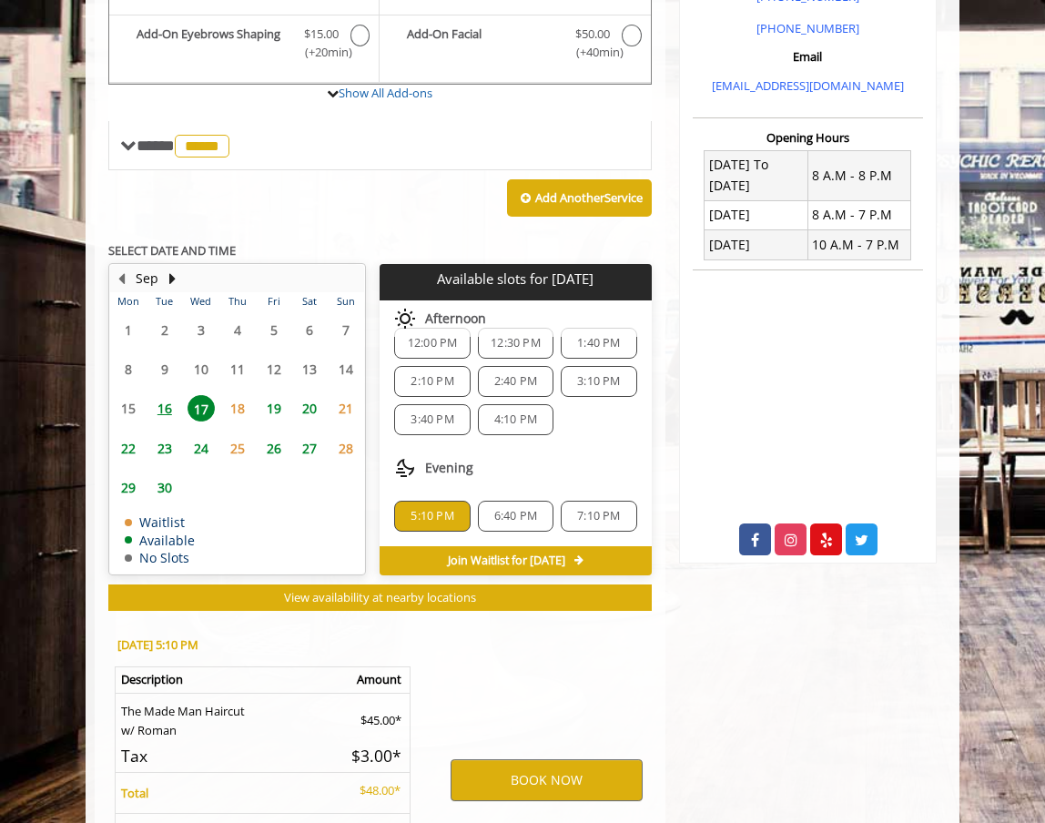
scroll to position [721, 0]
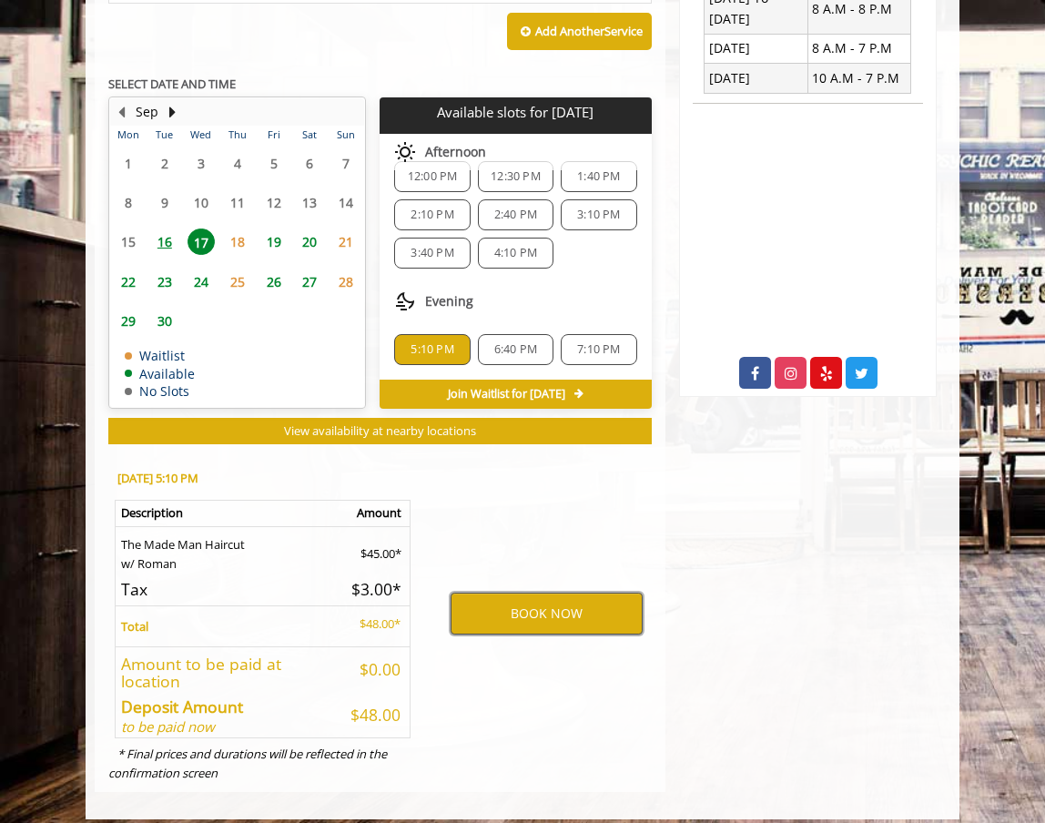
click at [551, 600] on button "BOOK NOW" at bounding box center [547, 614] width 192 height 42
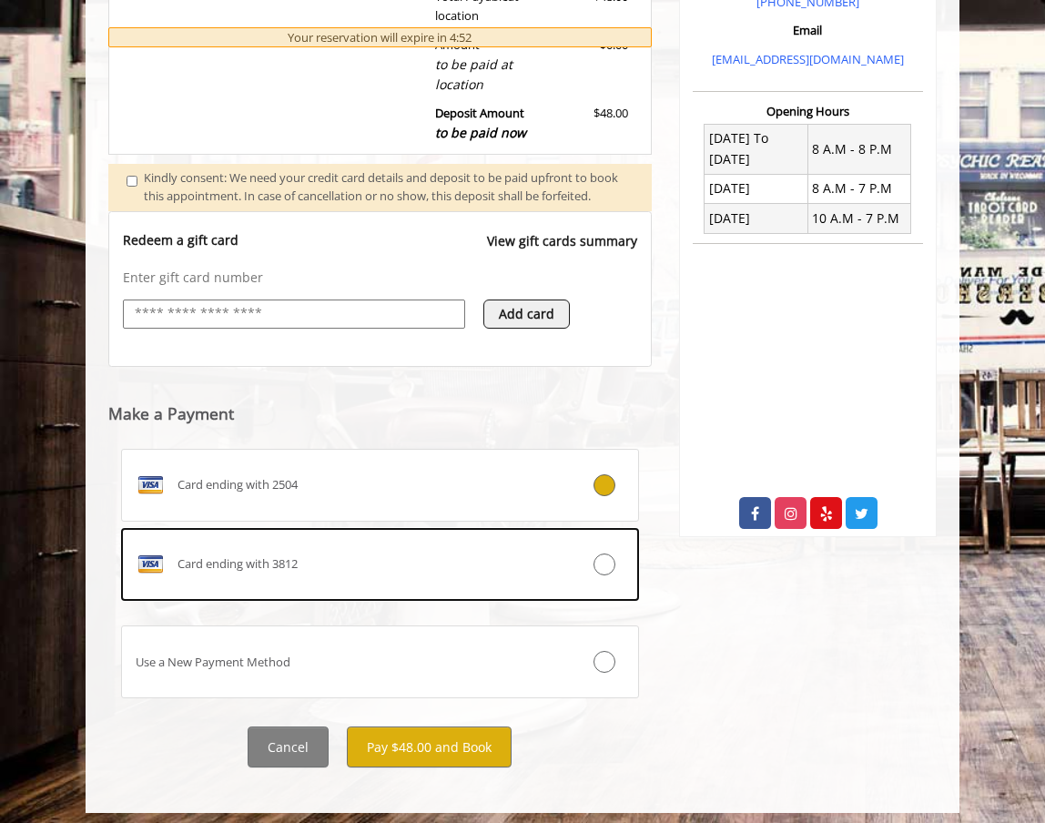
scroll to position [594, 0]
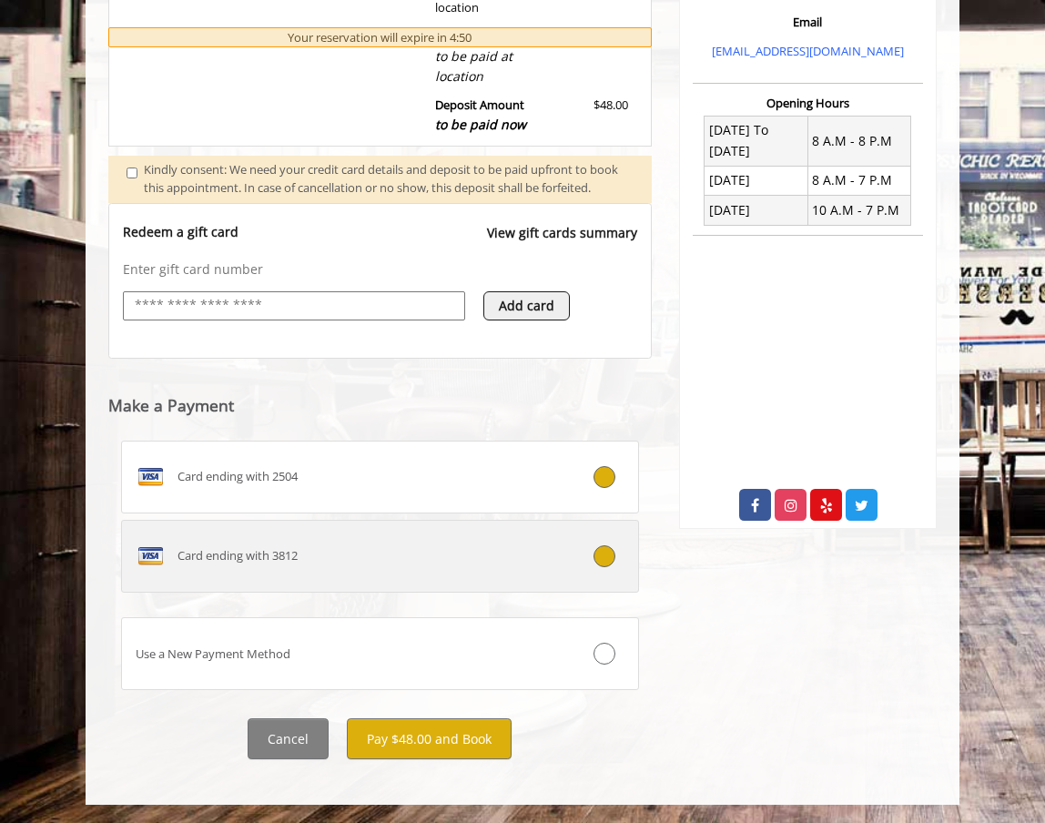
click at [614, 554] on icon at bounding box center [605, 556] width 22 height 22
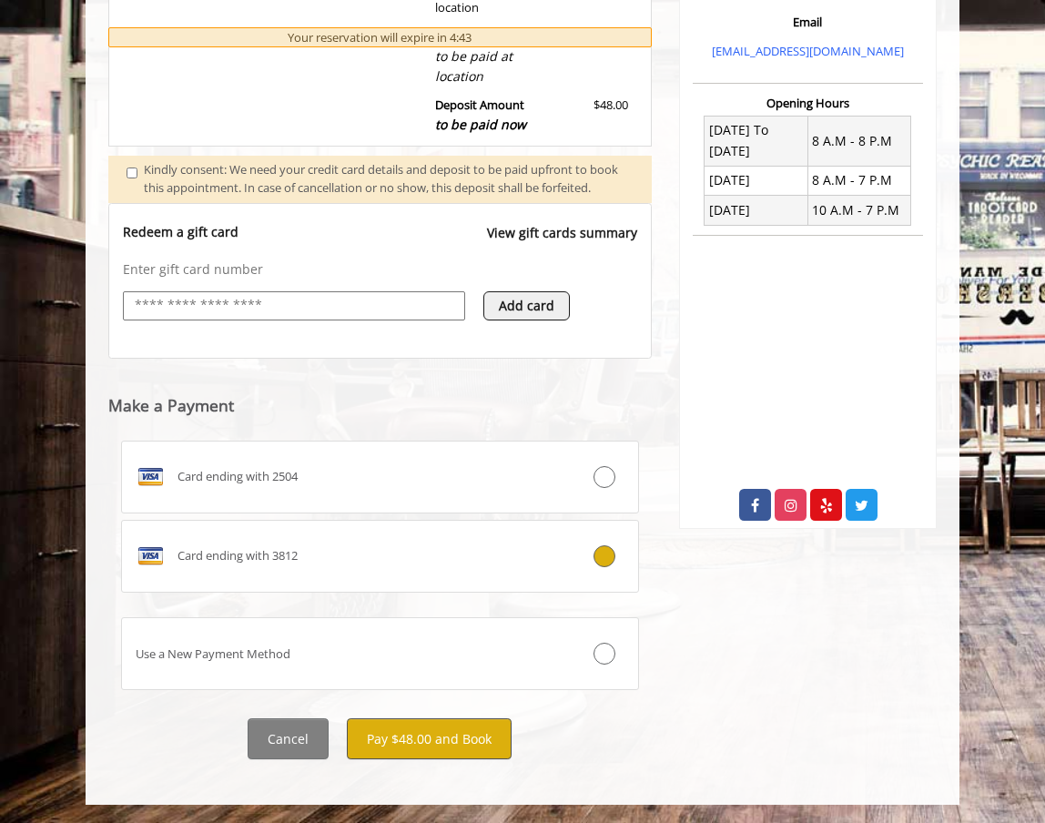
click at [462, 728] on button "Pay $48.00 and Book" at bounding box center [429, 738] width 165 height 41
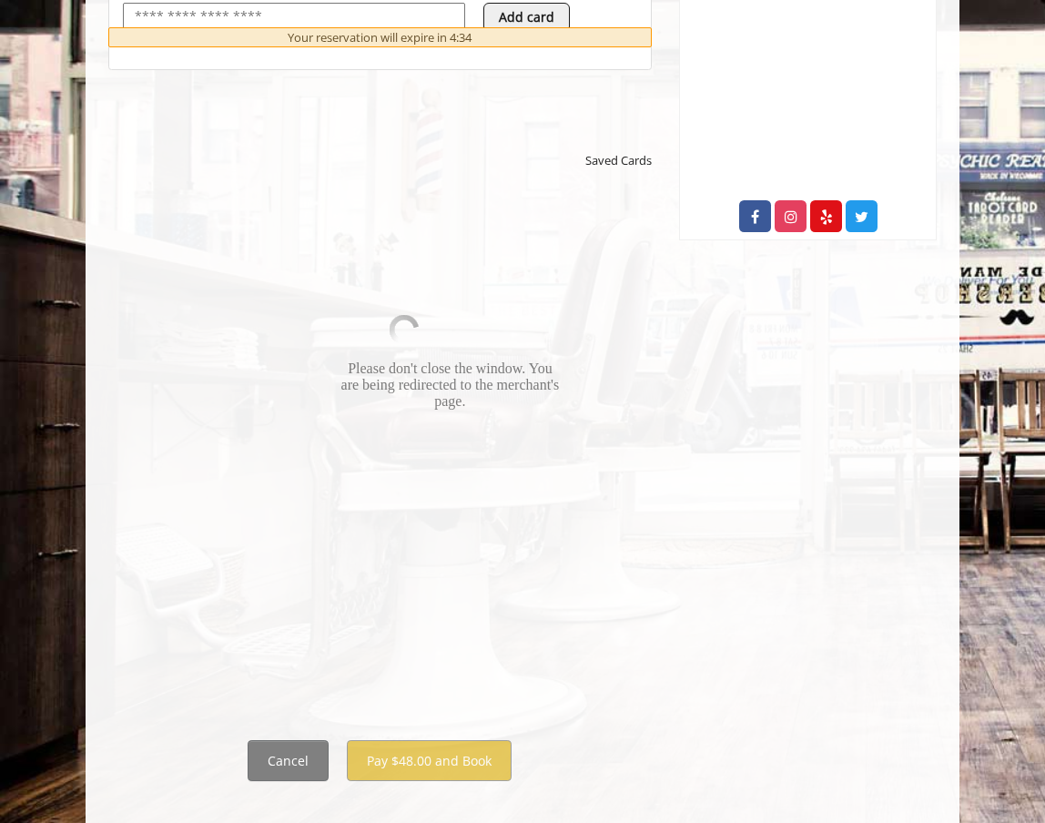
scroll to position [905, 0]
